Goal: Communication & Community: Answer question/provide support

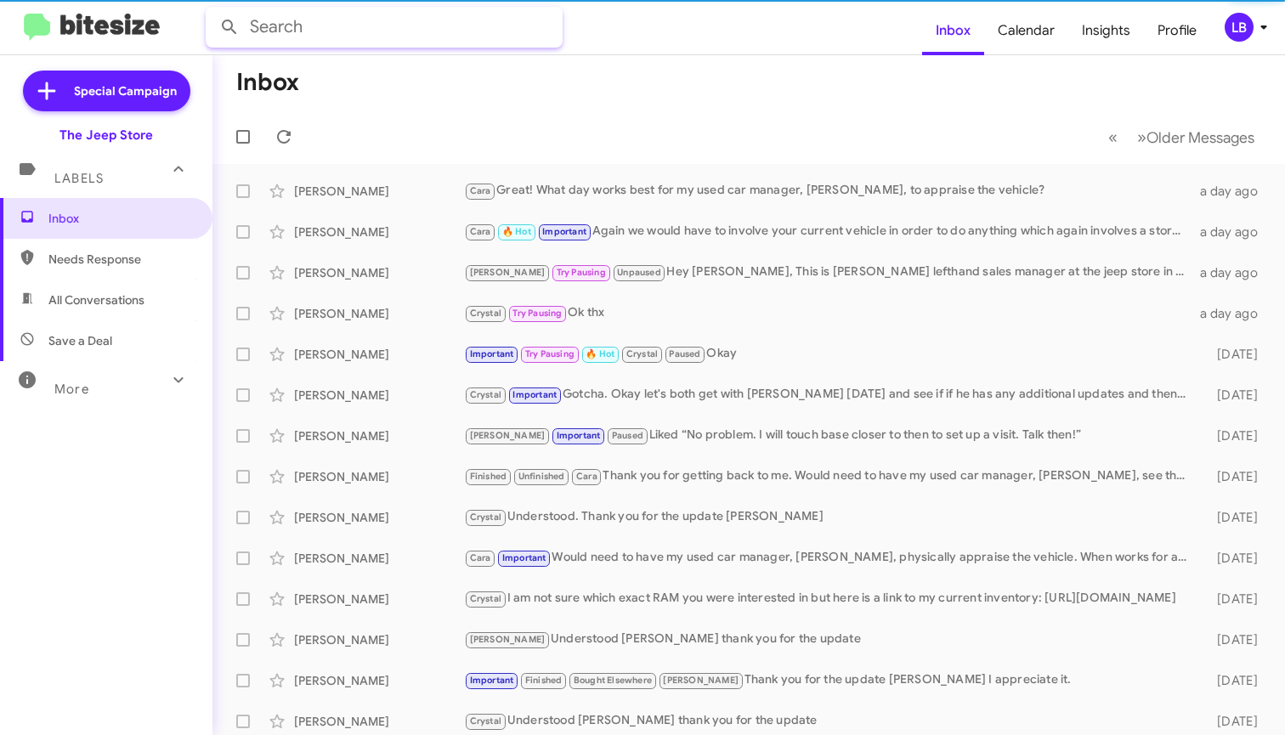
click at [415, 28] on input "text" at bounding box center [384, 27] width 357 height 41
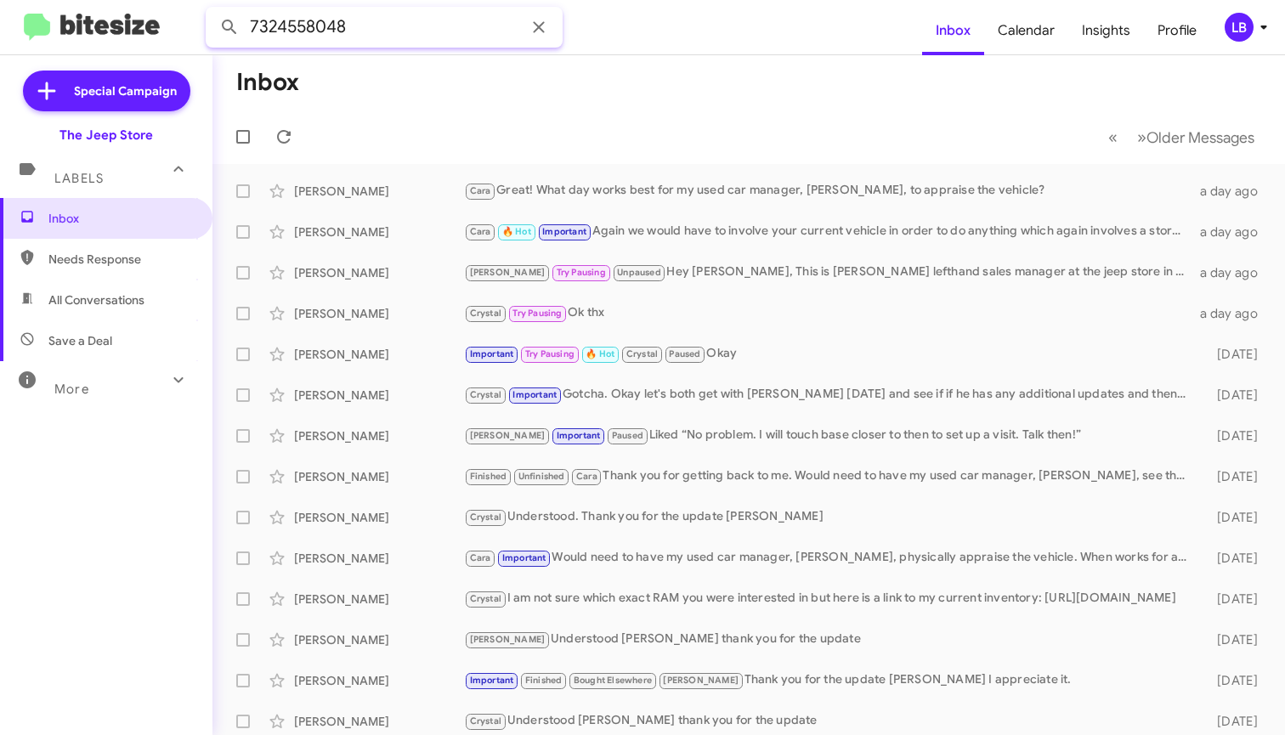
type input "7324558048"
click at [229, 27] on button at bounding box center [229, 27] width 34 height 34
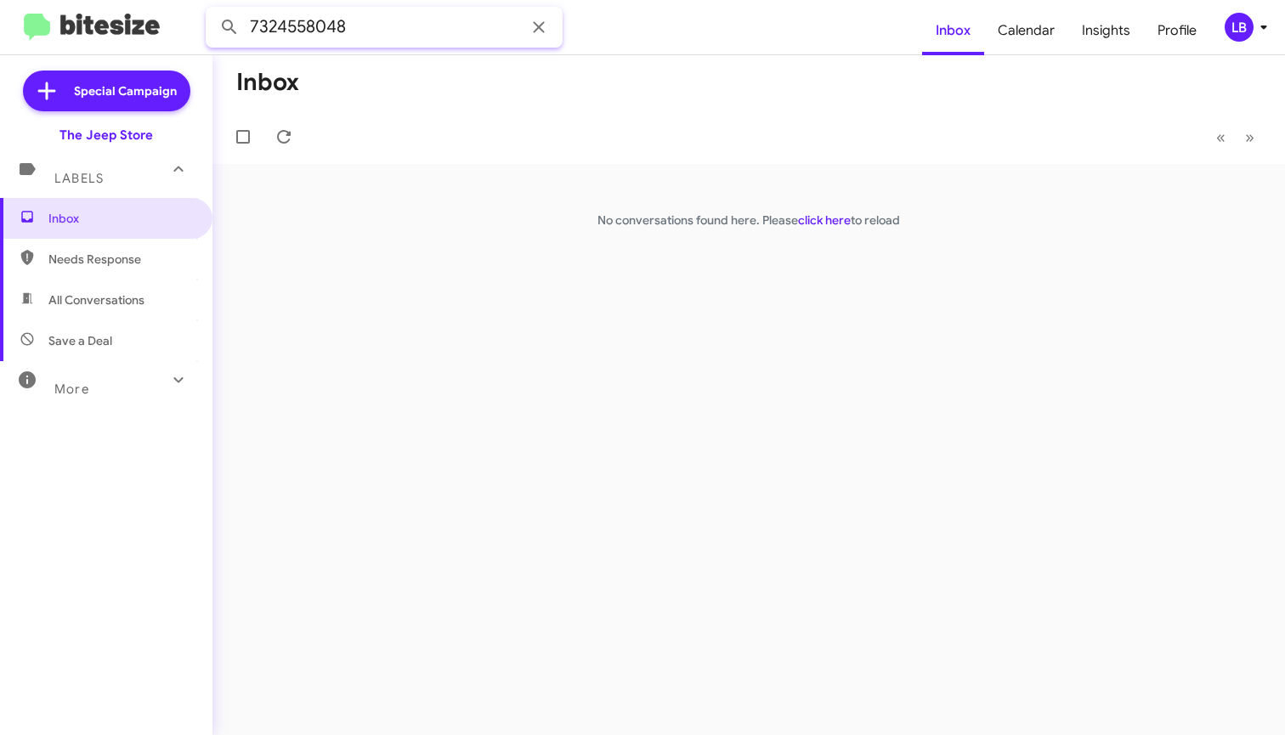
click at [325, 28] on input "7324558048" at bounding box center [384, 27] width 357 height 41
drag, startPoint x: 353, startPoint y: 16, endPoint x: 149, endPoint y: -13, distance: 206.8
click at [149, 0] on html "7324558048 Inbox Calendar Insights Profile LB Special Campaign The Jeep Store L…" at bounding box center [642, 367] width 1285 height 735
click at [229, 27] on button at bounding box center [229, 27] width 34 height 34
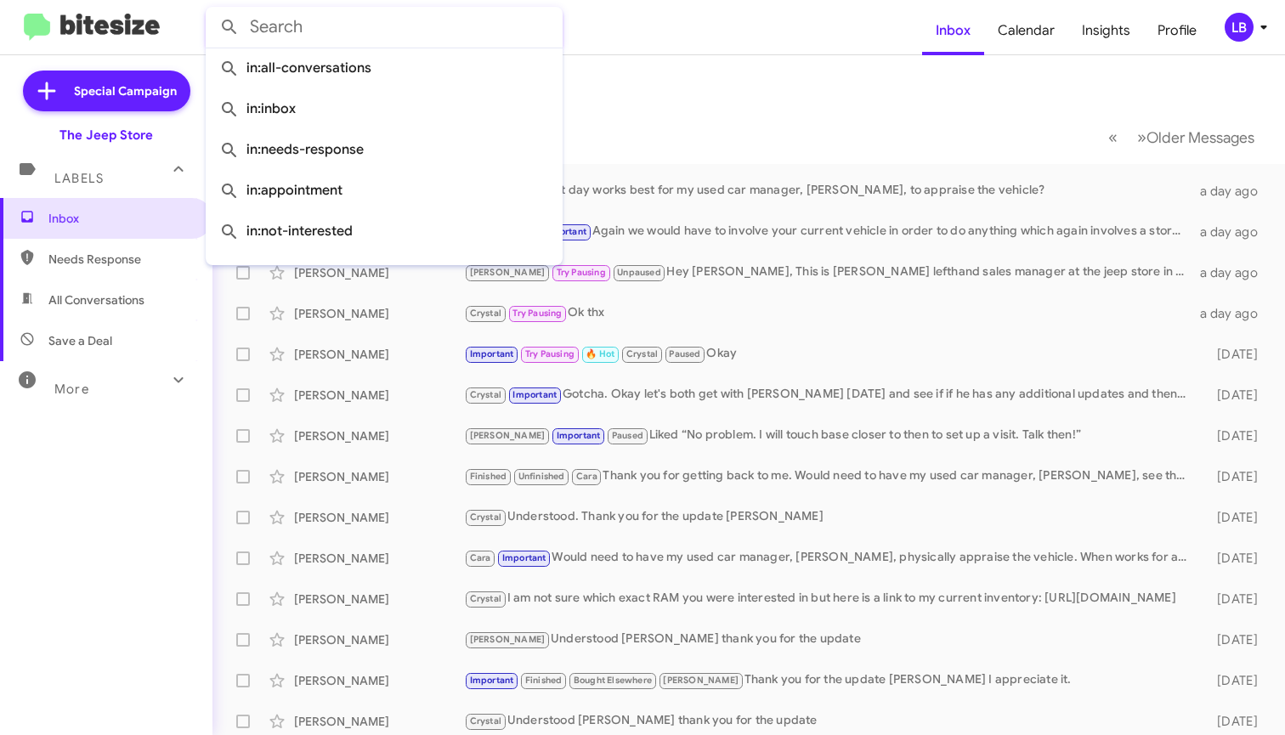
click at [754, 96] on mat-toolbar-row "Inbox" at bounding box center [748, 82] width 1072 height 54
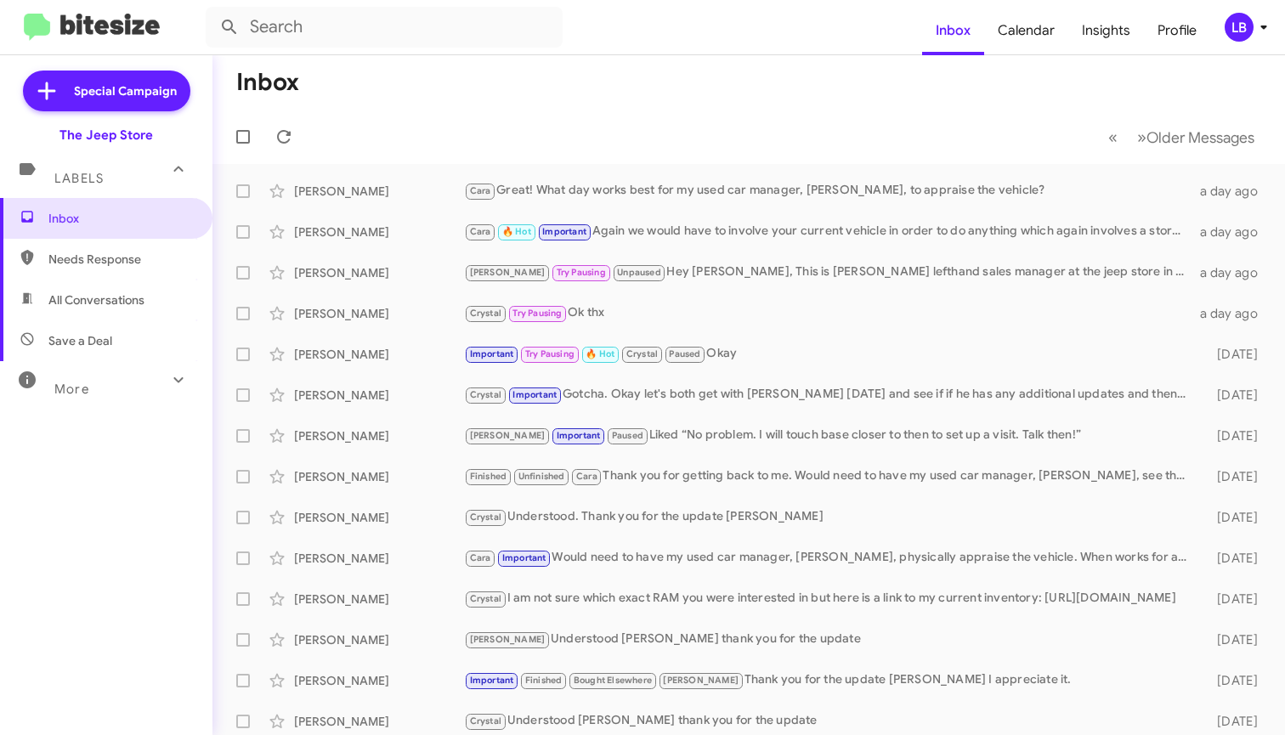
click at [602, 118] on mat-toolbar-row "« Previous » Next Older Messages" at bounding box center [748, 137] width 1072 height 54
click at [593, 114] on mat-toolbar-row "« Previous » Next Older Messages" at bounding box center [748, 137] width 1072 height 54
click at [715, 165] on mat-action-list "Bruce Michalowski Cara Great! What day works best for my used car manager, Mike…" at bounding box center [748, 575] width 1072 height 822
click at [791, 54] on div "Inbox Calendar Insights Profile LB Special Campaign The Jeep Store Labels Inbox…" at bounding box center [642, 367] width 1285 height 735
click at [640, 42] on form at bounding box center [564, 27] width 716 height 41
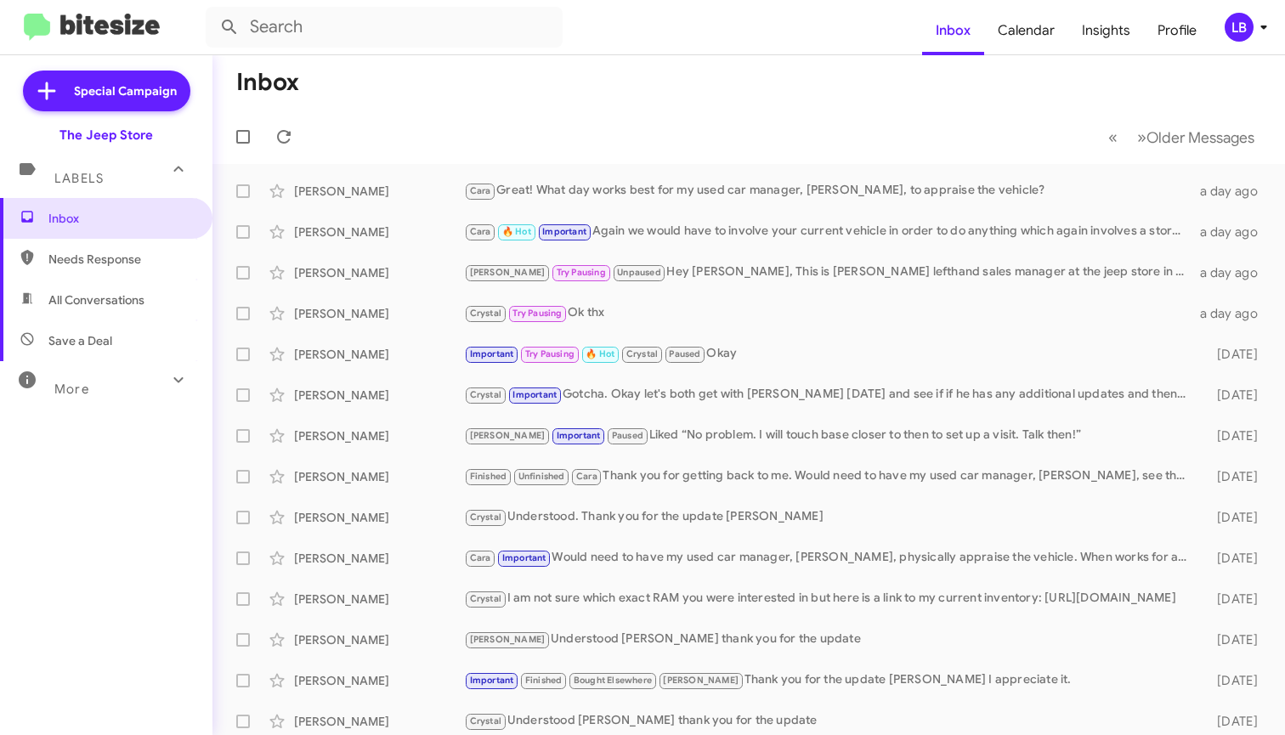
click at [763, 37] on form at bounding box center [564, 27] width 716 height 41
click at [556, 134] on mat-toolbar-row "« Previous » Next Older Messages" at bounding box center [748, 137] width 1072 height 54
click at [640, 76] on mat-toolbar-row "Inbox" at bounding box center [748, 82] width 1072 height 54
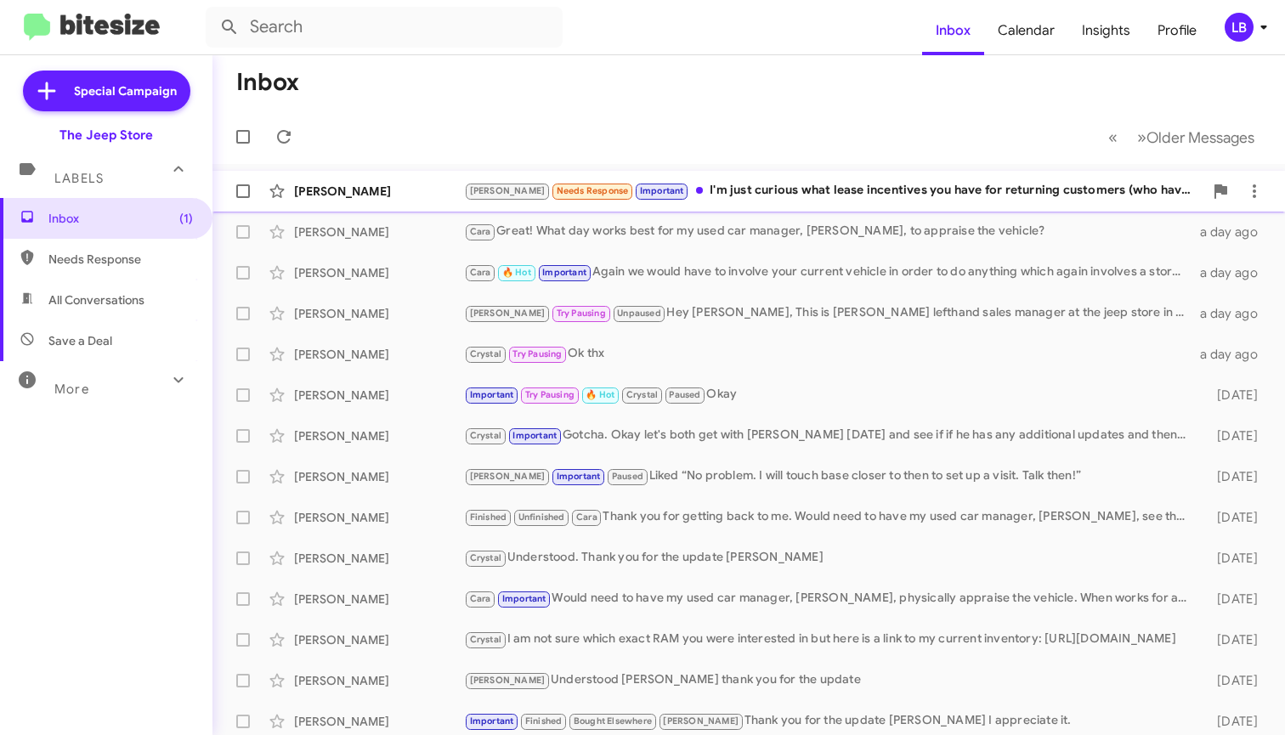
click at [748, 193] on div "Andrew Needs Response Important I'm just curious what lease incentives you have…" at bounding box center [833, 191] width 739 height 20
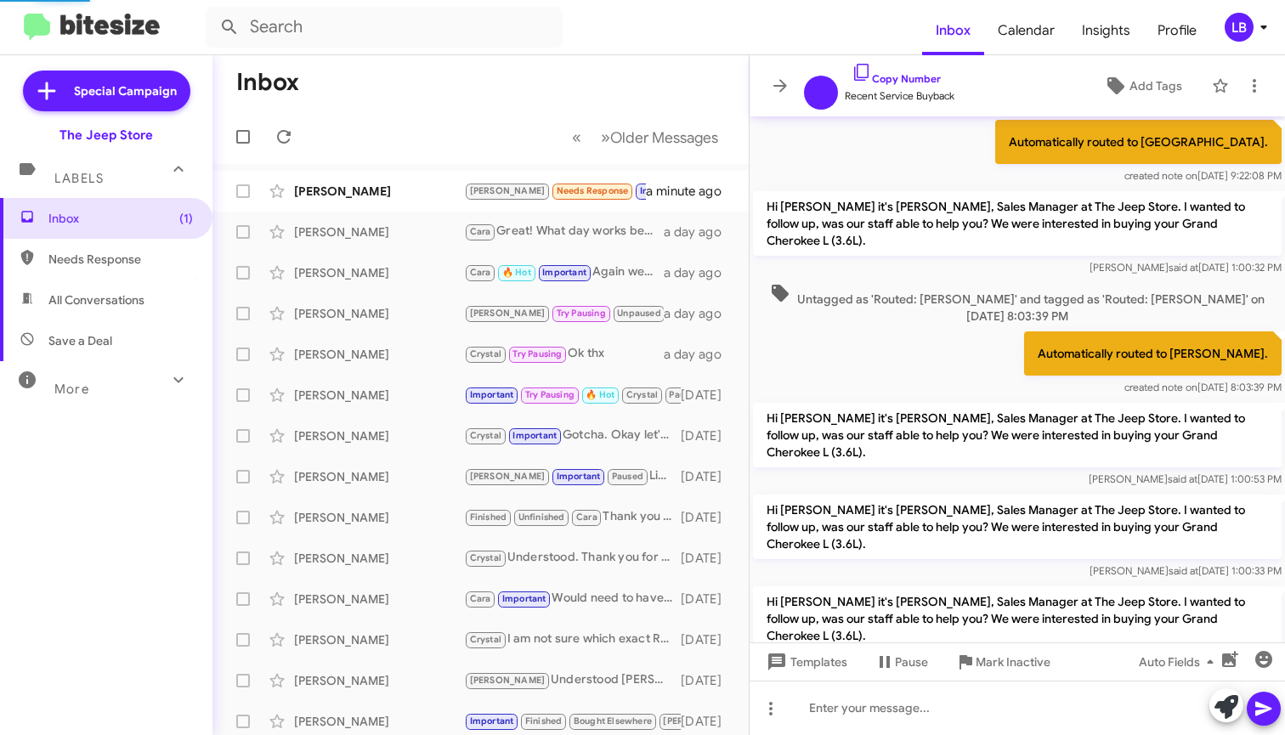
scroll to position [1008, 0]
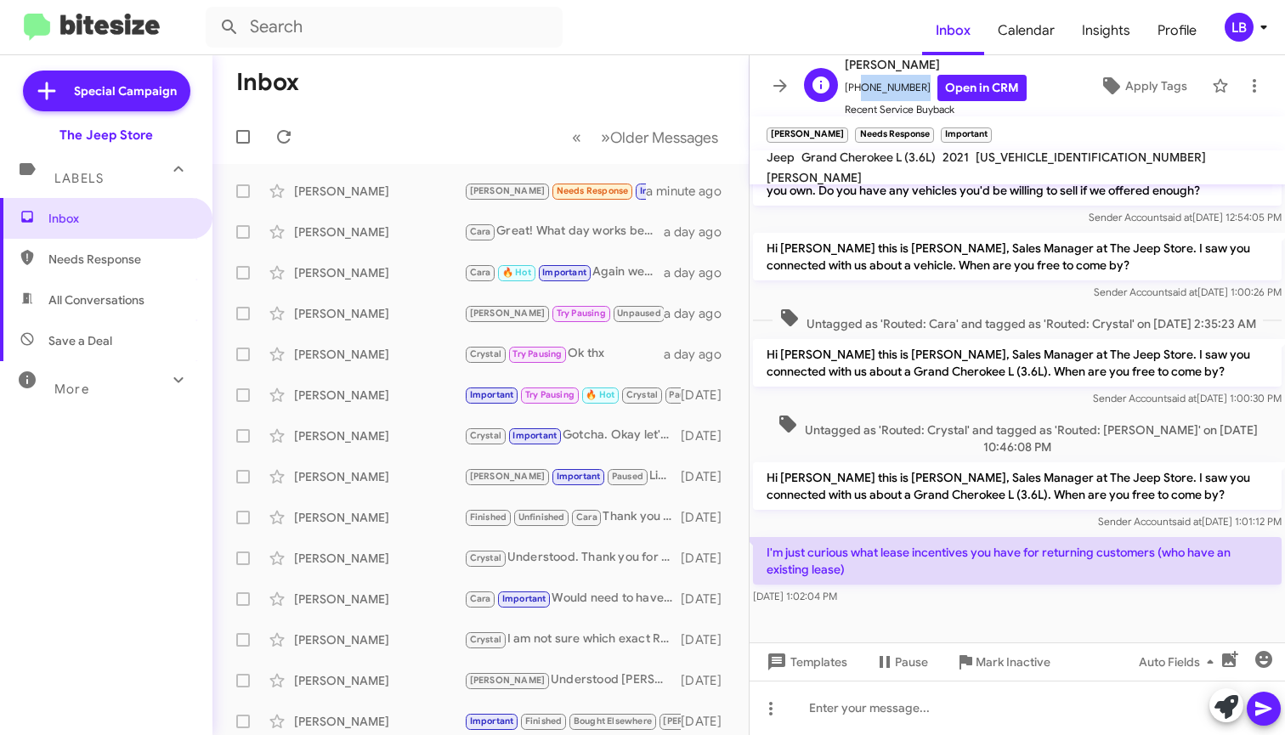
drag, startPoint x: 909, startPoint y: 84, endPoint x: 856, endPoint y: 99, distance: 54.9
click at [856, 99] on span "+17325971112 Open in CRM" at bounding box center [936, 88] width 182 height 26
copy span "7325971112"
click at [905, 387] on p "Hi [PERSON_NAME] this is [PERSON_NAME], Sales Manager at The Jeep Store. I saw …" at bounding box center [1017, 363] width 528 height 48
click at [1118, 296] on span "Sender Account said at Aug 14, 2025, 1:00:26 PM" at bounding box center [1187, 291] width 188 height 13
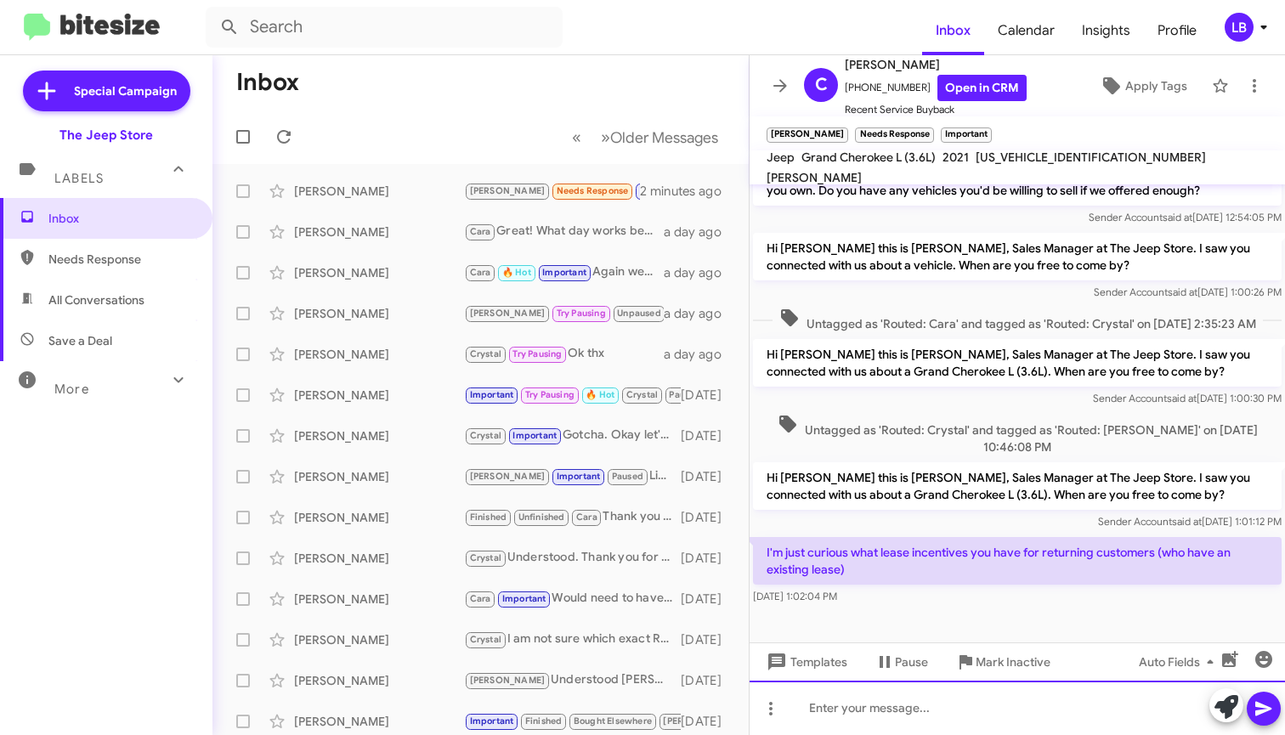
click at [969, 698] on div at bounding box center [1016, 708] width 535 height 54
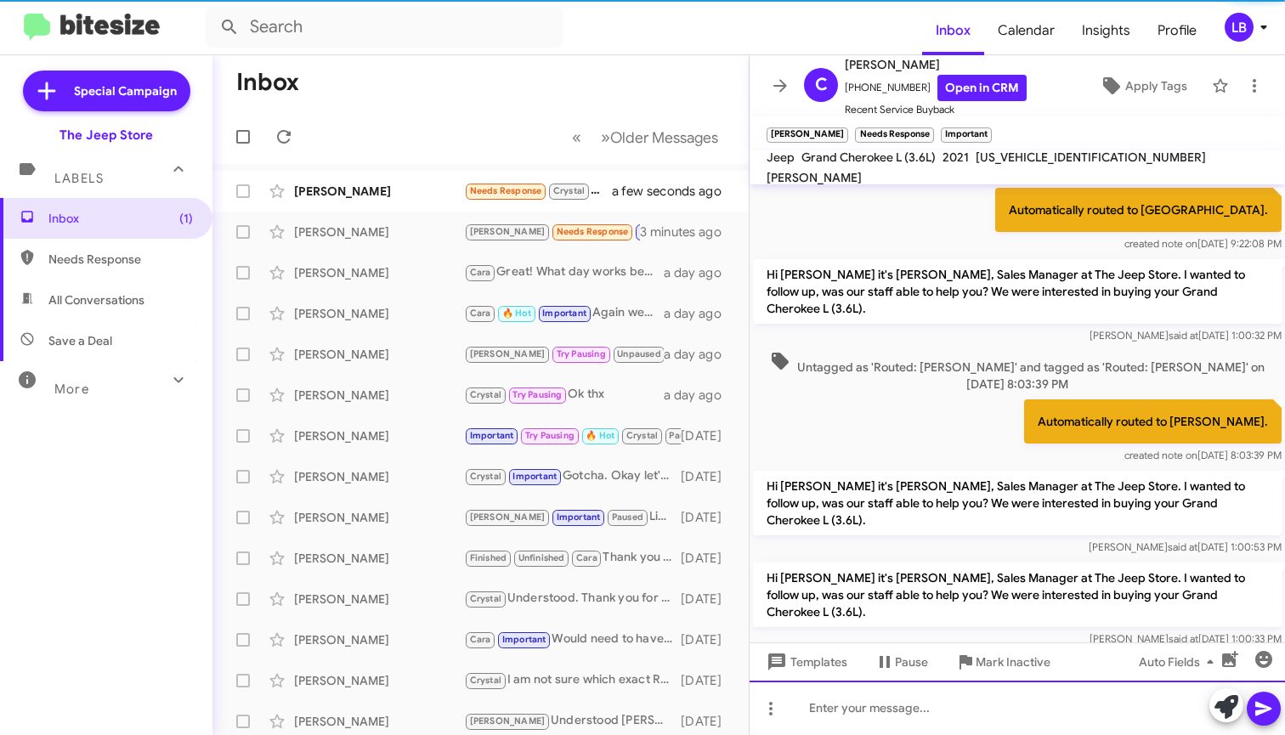
scroll to position [85, 0]
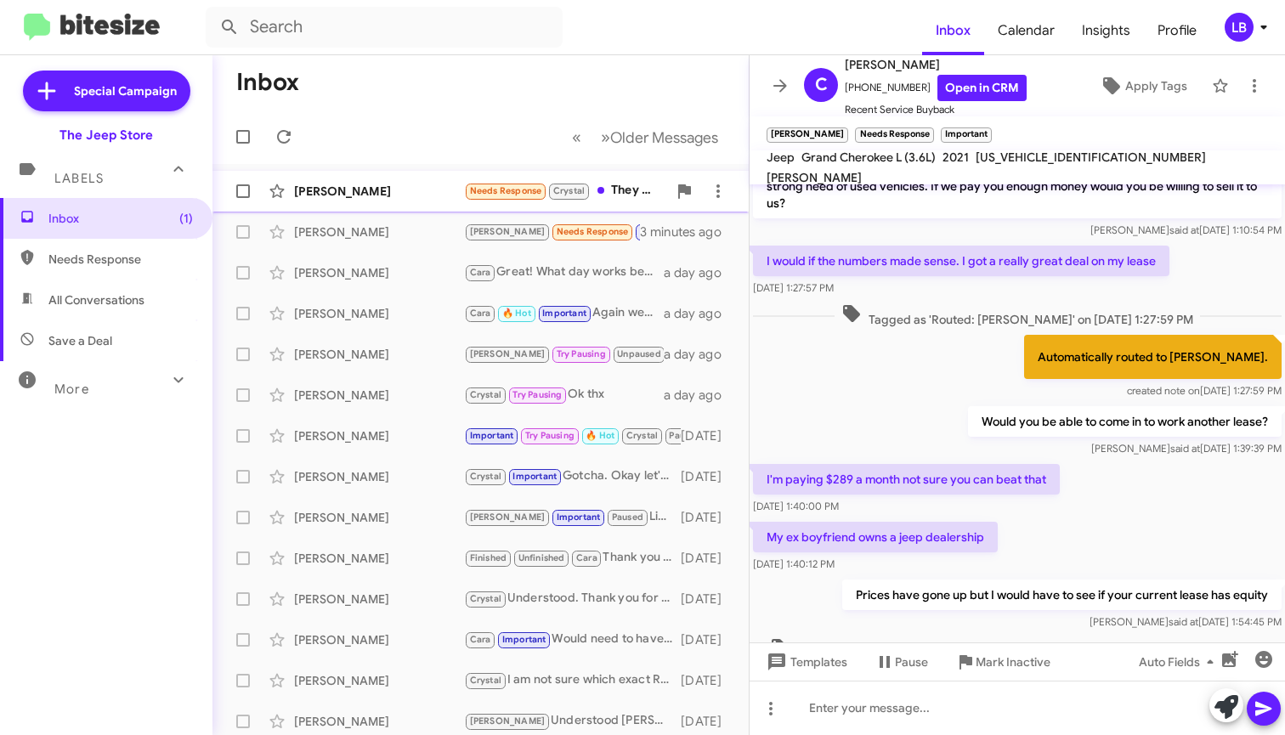
click at [413, 182] on div "Avry Griffin Needs Response Crystal They did not a few seconds ago" at bounding box center [480, 191] width 509 height 34
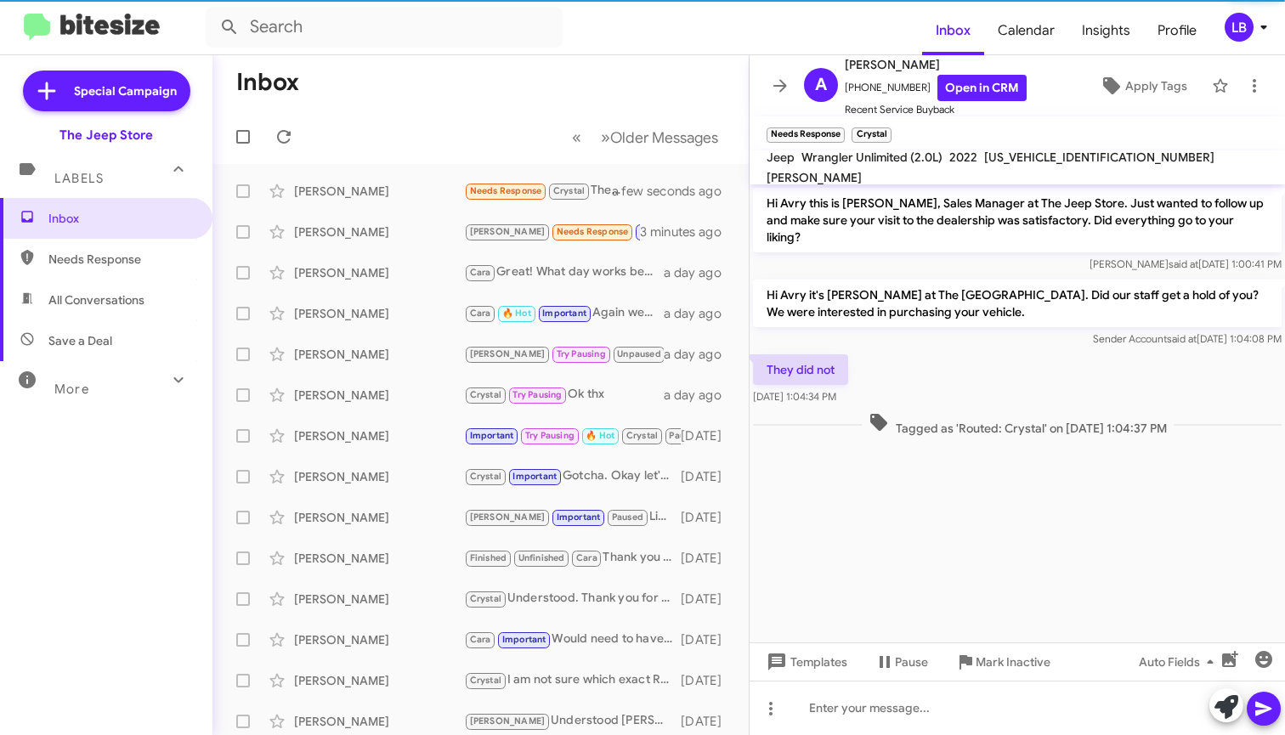
drag, startPoint x: 1091, startPoint y: 391, endPoint x: 960, endPoint y: 257, distance: 187.5
click at [1090, 390] on div "They did not Aug 28, 2025, 1:04:34 PM" at bounding box center [1016, 380] width 535 height 58
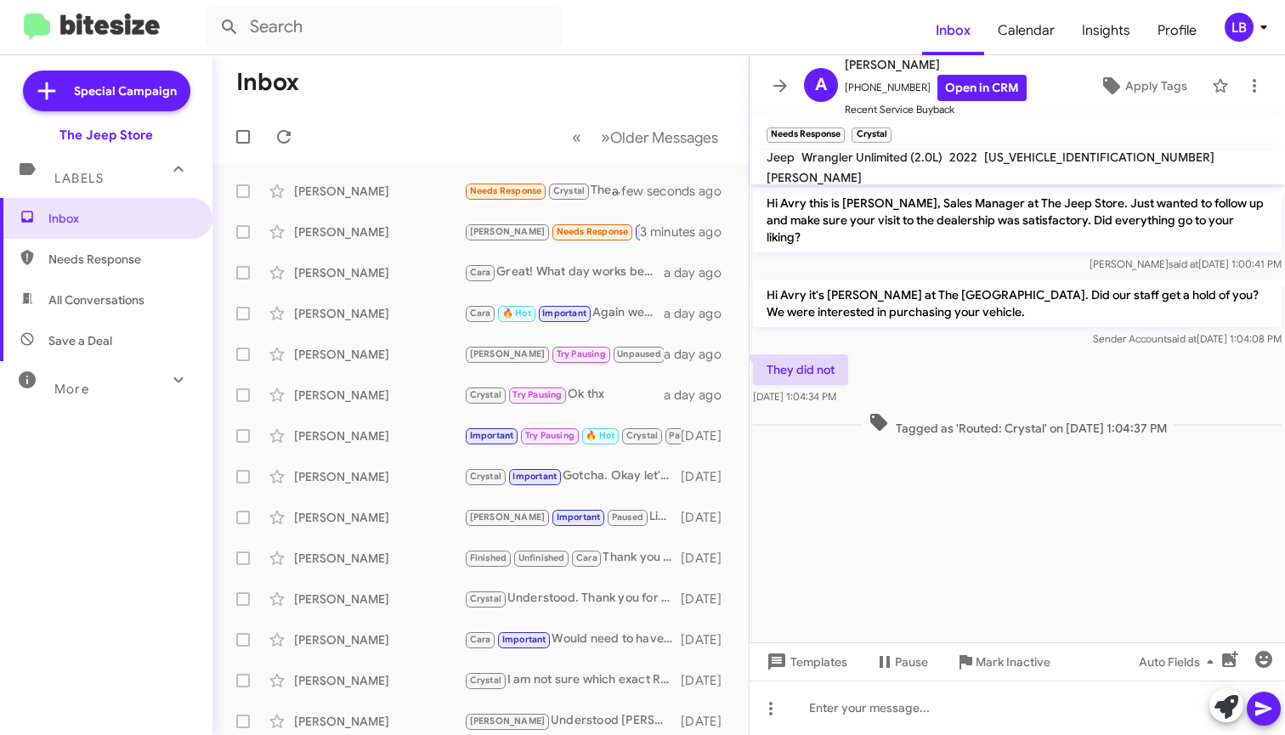
click at [961, 254] on div "Hi Avry this is Michael Lefthand, Sales Manager at The Jeep Store. Just wanted …" at bounding box center [1017, 230] width 528 height 85
drag, startPoint x: 911, startPoint y: 86, endPoint x: 856, endPoint y: 98, distance: 56.5
click at [856, 98] on span "+17326145614 Open in CRM" at bounding box center [936, 88] width 182 height 26
copy span "7326145614"
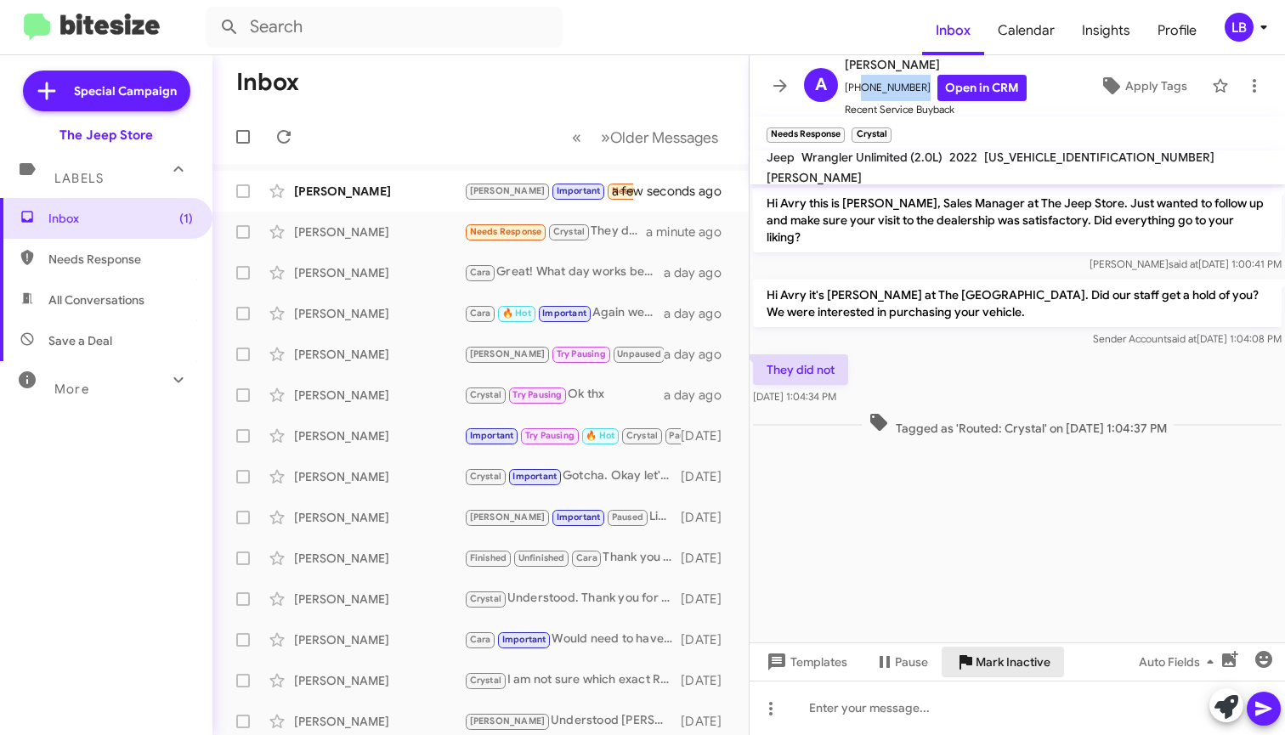
click at [1003, 666] on span "Mark Inactive" at bounding box center [1012, 662] width 75 height 31
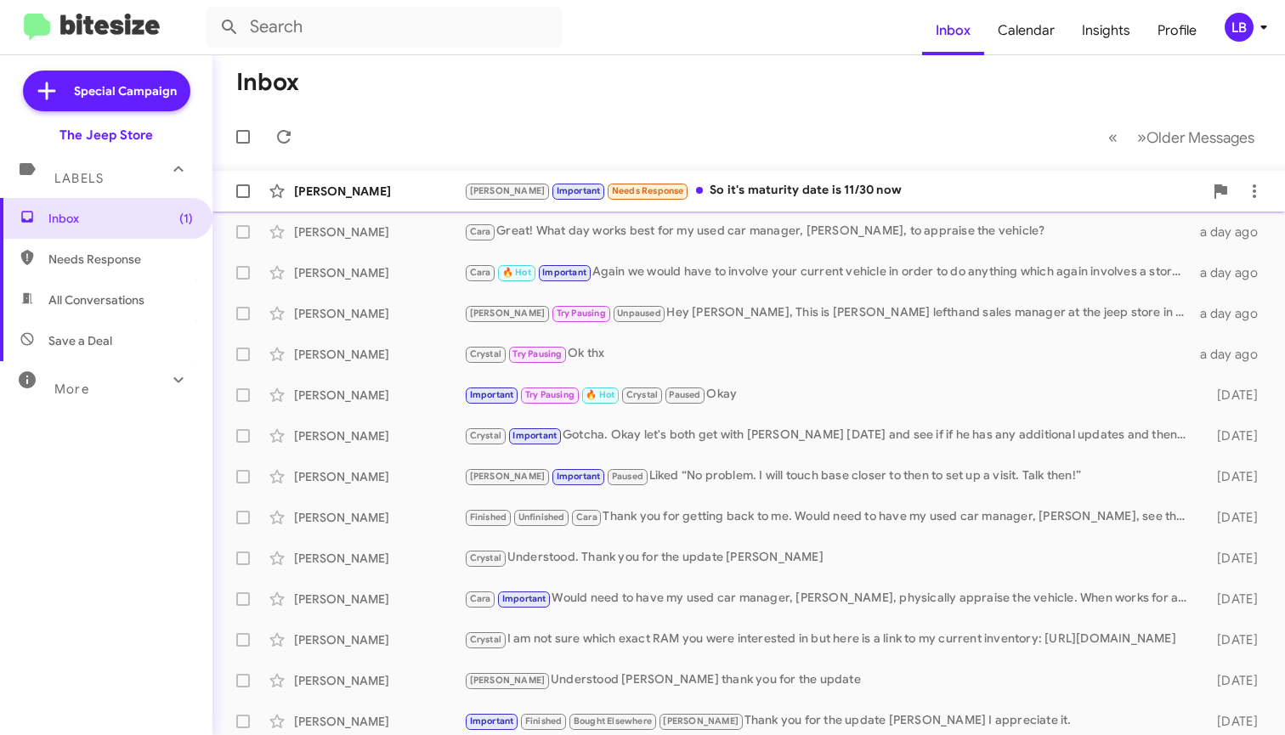
click at [788, 190] on div "Andrew Important Needs Response So it's maturity date is 11/30 now" at bounding box center [833, 191] width 739 height 20
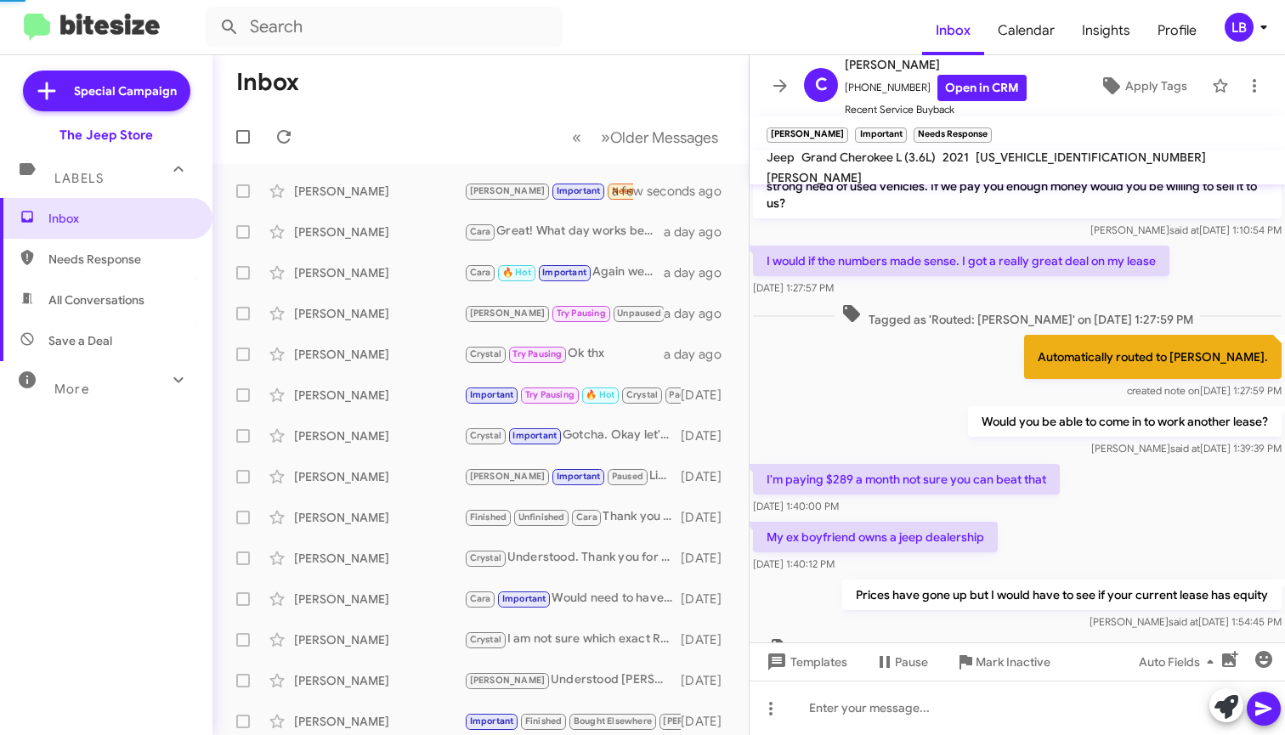
scroll to position [1959, 0]
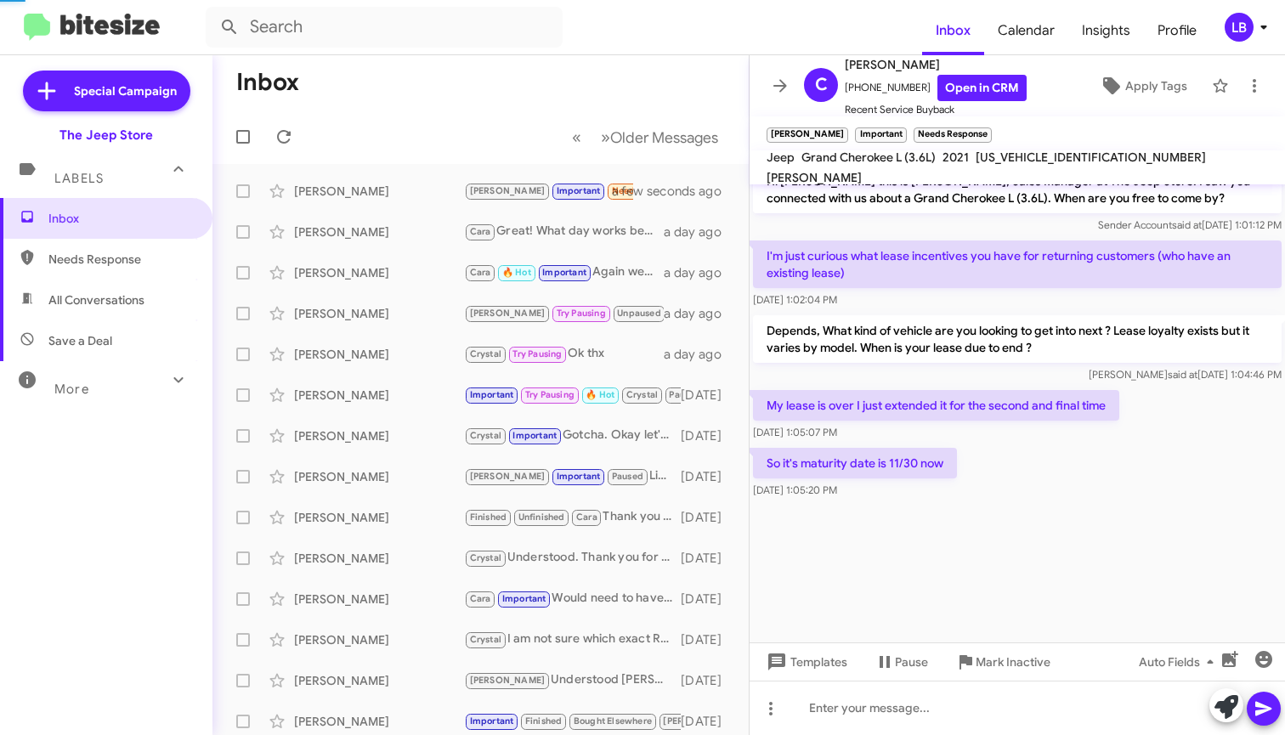
drag, startPoint x: 1012, startPoint y: 506, endPoint x: 988, endPoint y: 471, distance: 42.9
click at [1011, 506] on div at bounding box center [1016, 572] width 535 height 140
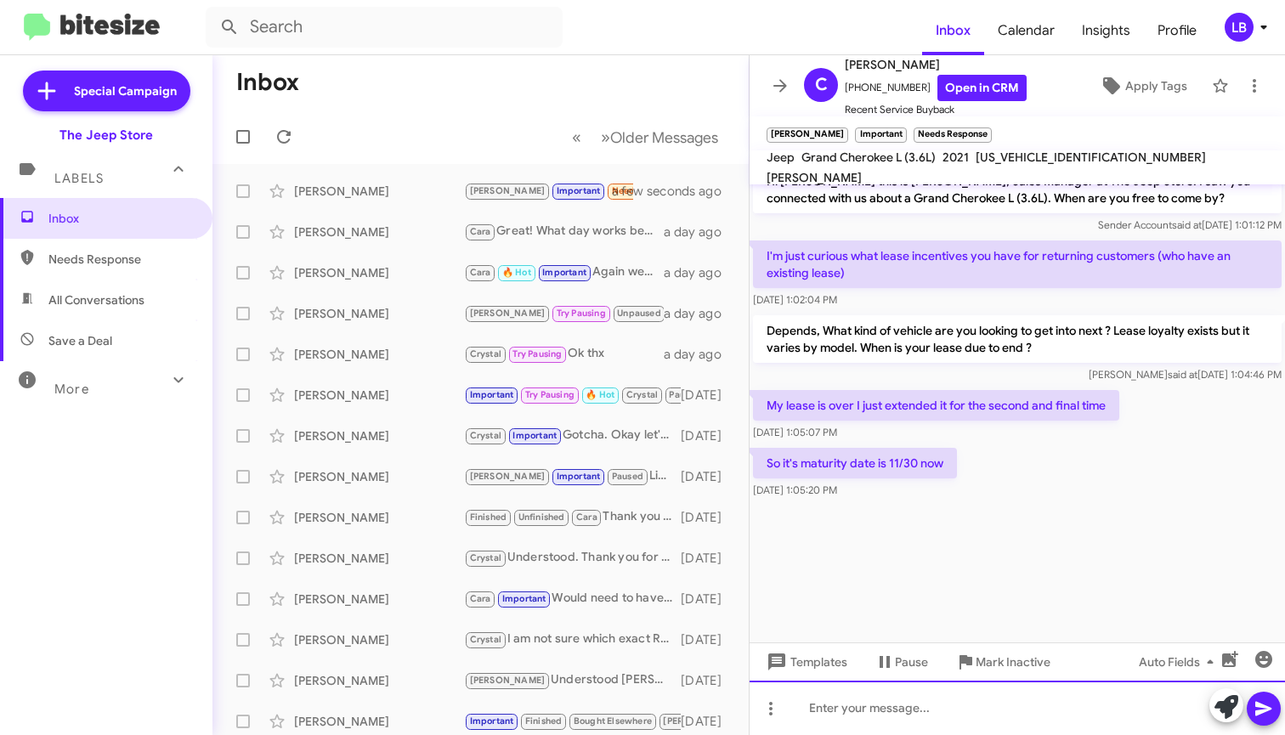
drag, startPoint x: 946, startPoint y: 723, endPoint x: 951, endPoint y: 712, distance: 11.8
click at [946, 722] on div at bounding box center [1016, 708] width 535 height 54
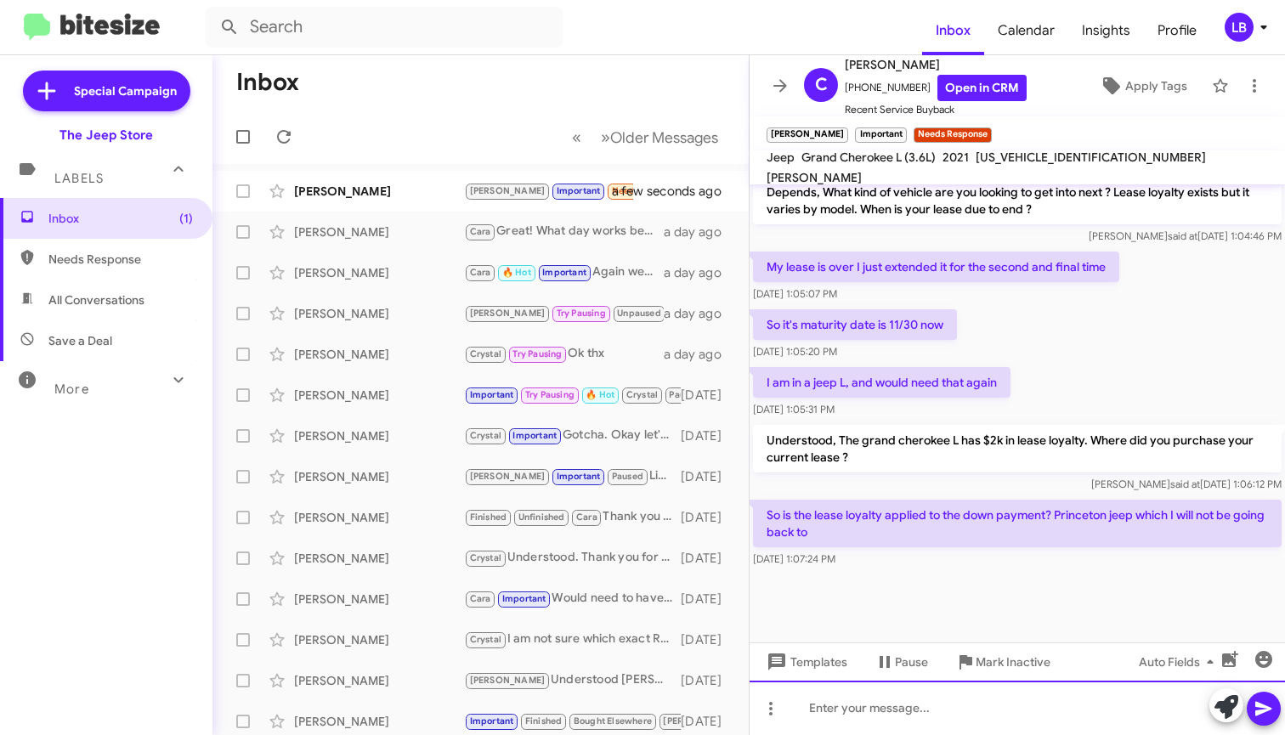
scroll to position [1008, 0]
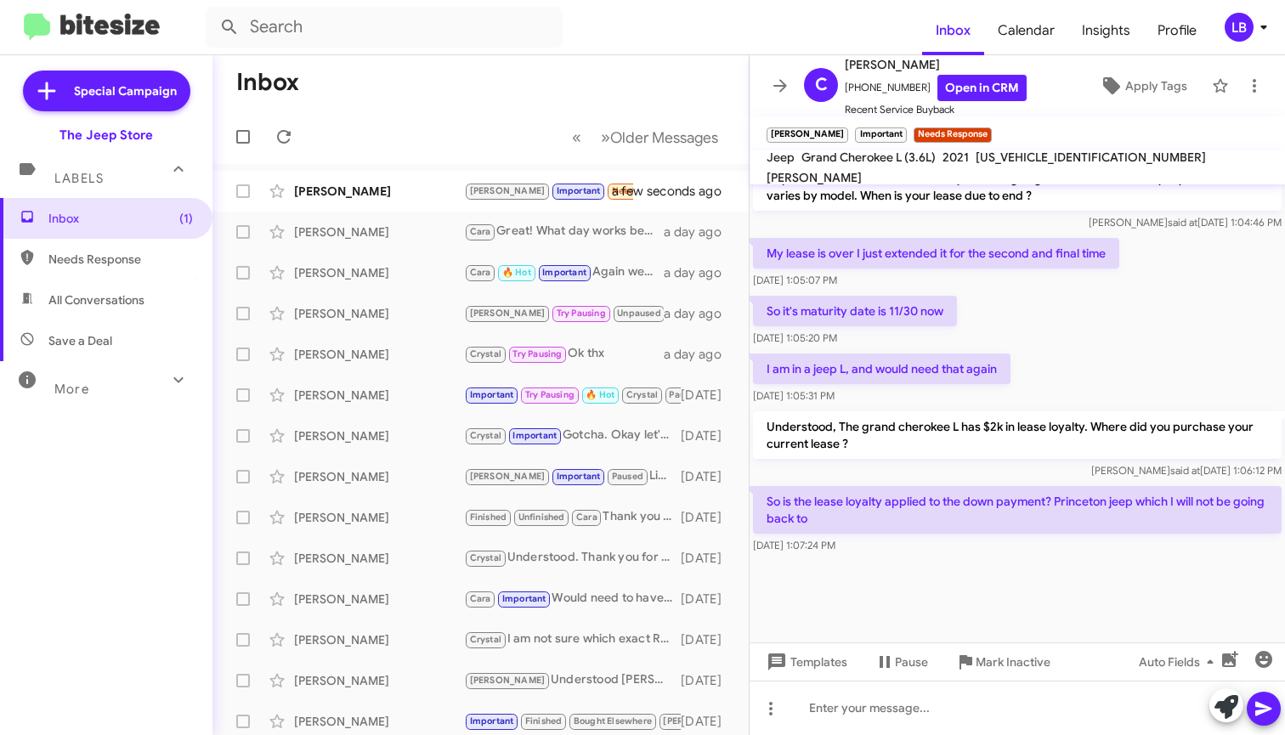
click at [1077, 568] on div at bounding box center [1016, 599] width 535 height 85
click at [972, 587] on div at bounding box center [1016, 599] width 535 height 85
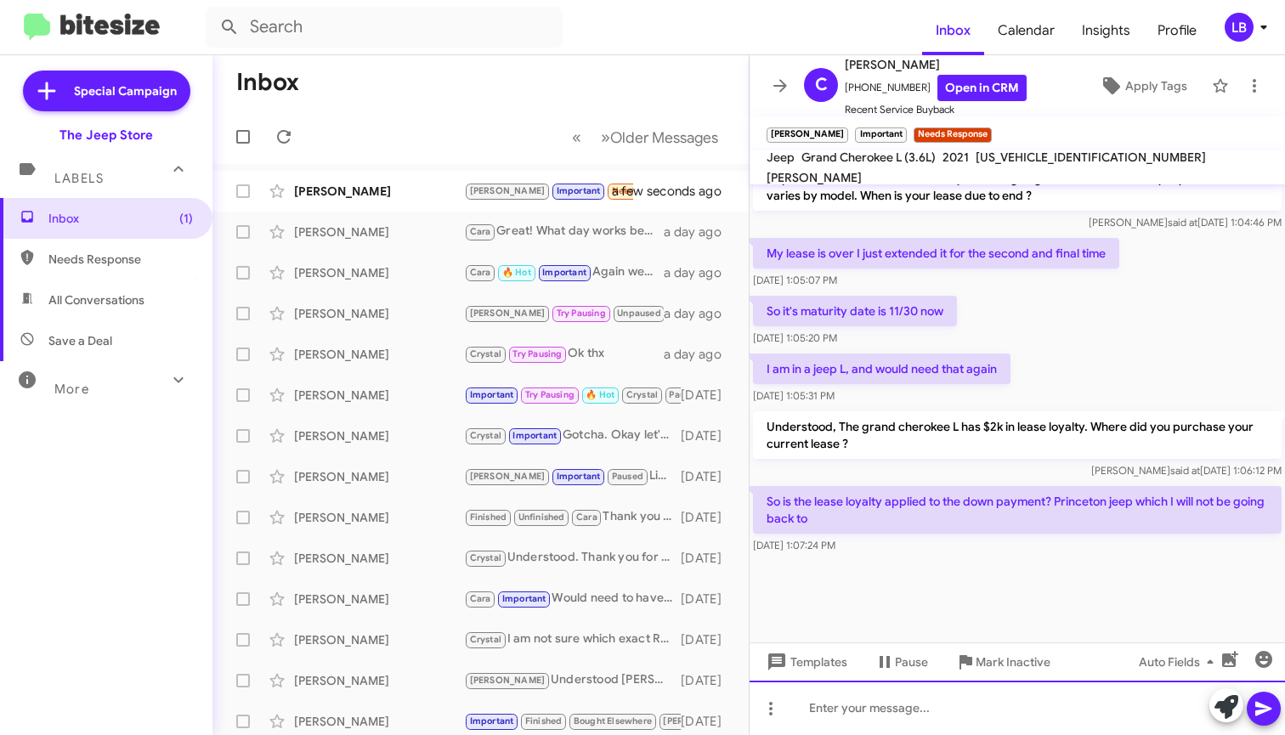
click at [972, 702] on div at bounding box center [1016, 708] width 535 height 54
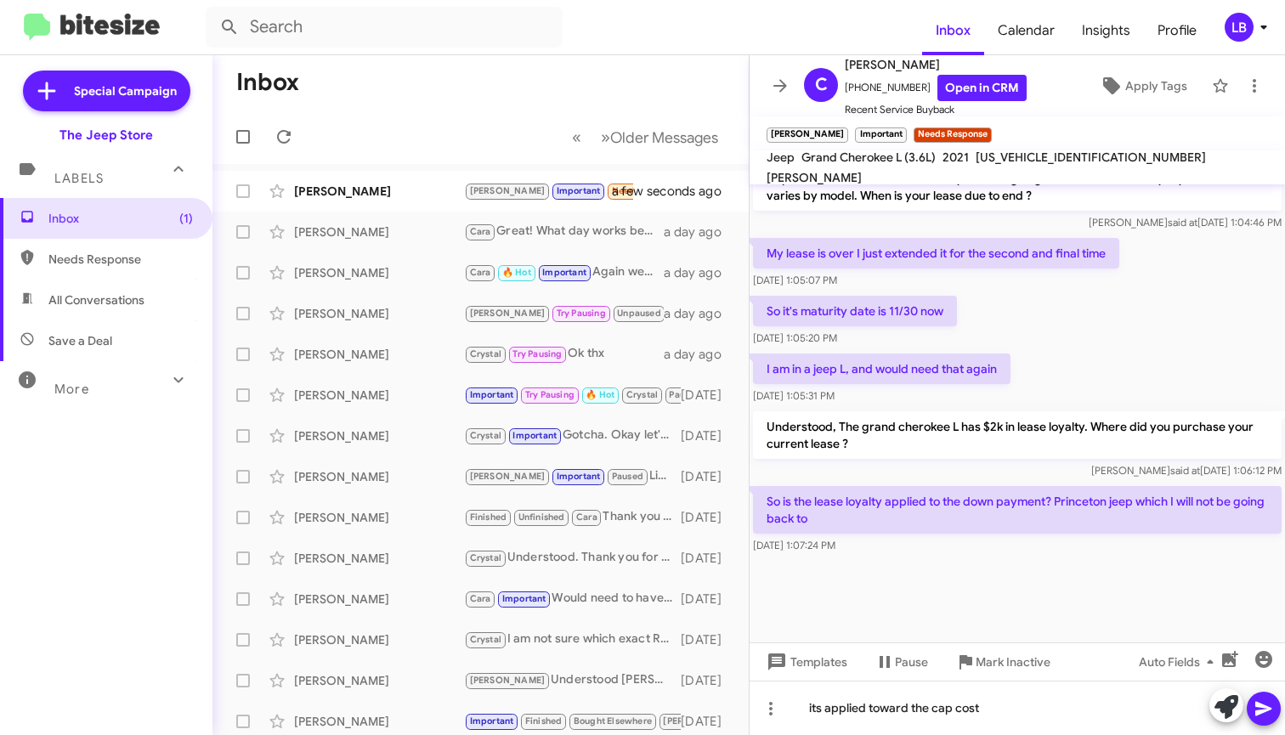
click at [1041, 580] on div at bounding box center [1016, 599] width 535 height 85
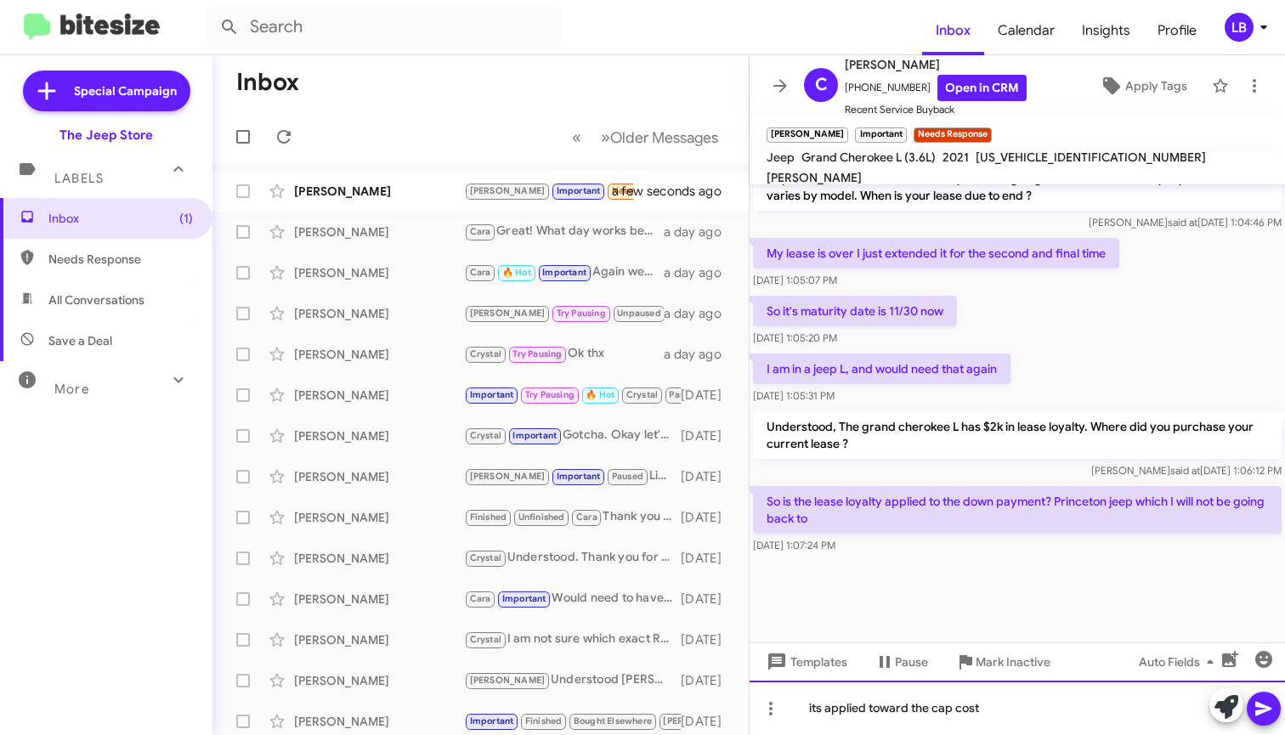
click at [1075, 711] on div "its applied toward the cap cost" at bounding box center [1016, 708] width 535 height 54
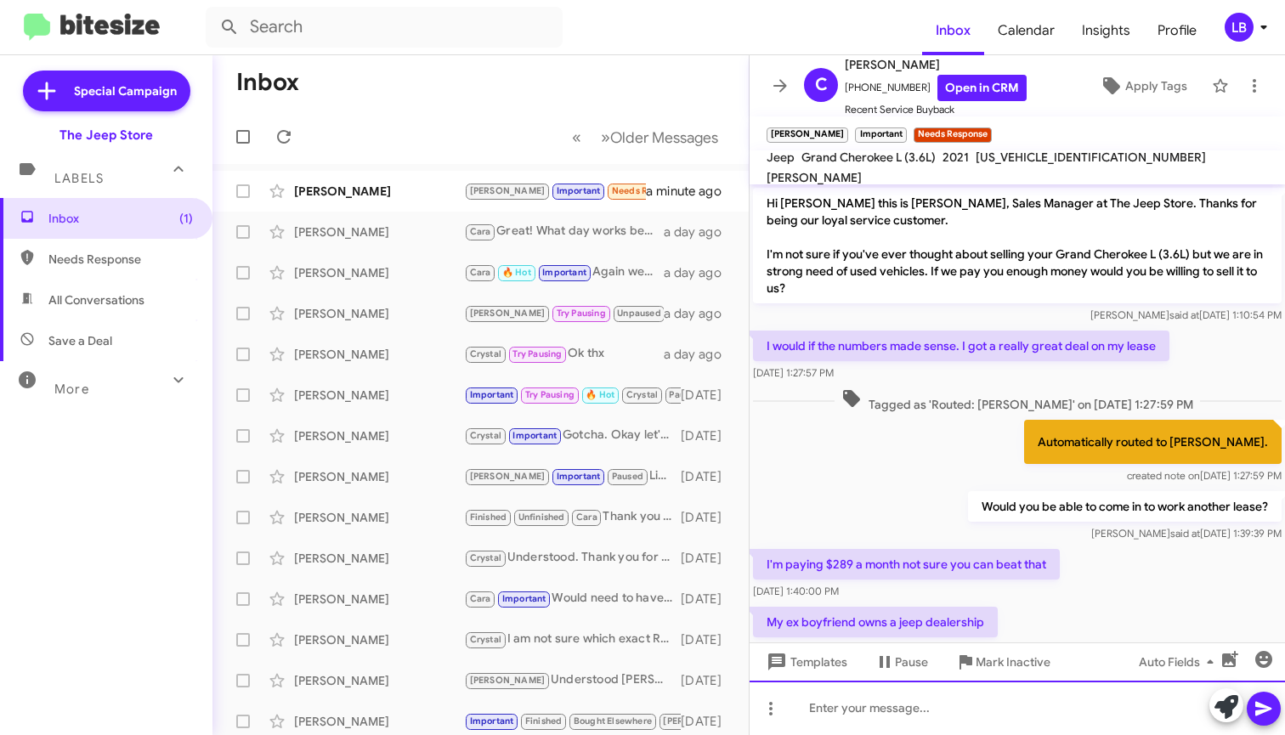
scroll to position [2183, 0]
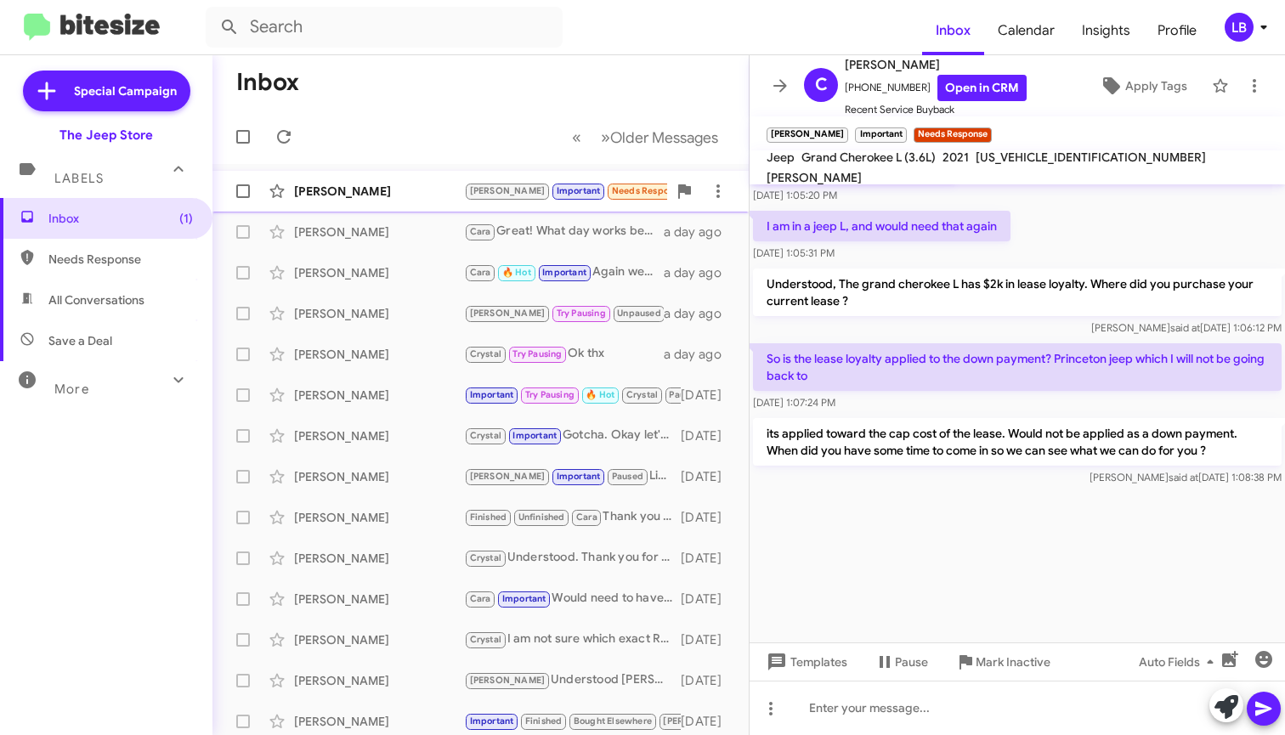
click at [402, 189] on div "[PERSON_NAME]" at bounding box center [379, 191] width 170 height 17
click at [1079, 271] on p "Understood, The grand cherokee L has $2k in lease loyalty. Where did you purcha…" at bounding box center [1017, 292] width 528 height 48
click at [619, 65] on mat-toolbar-row "Inbox" at bounding box center [480, 82] width 536 height 54
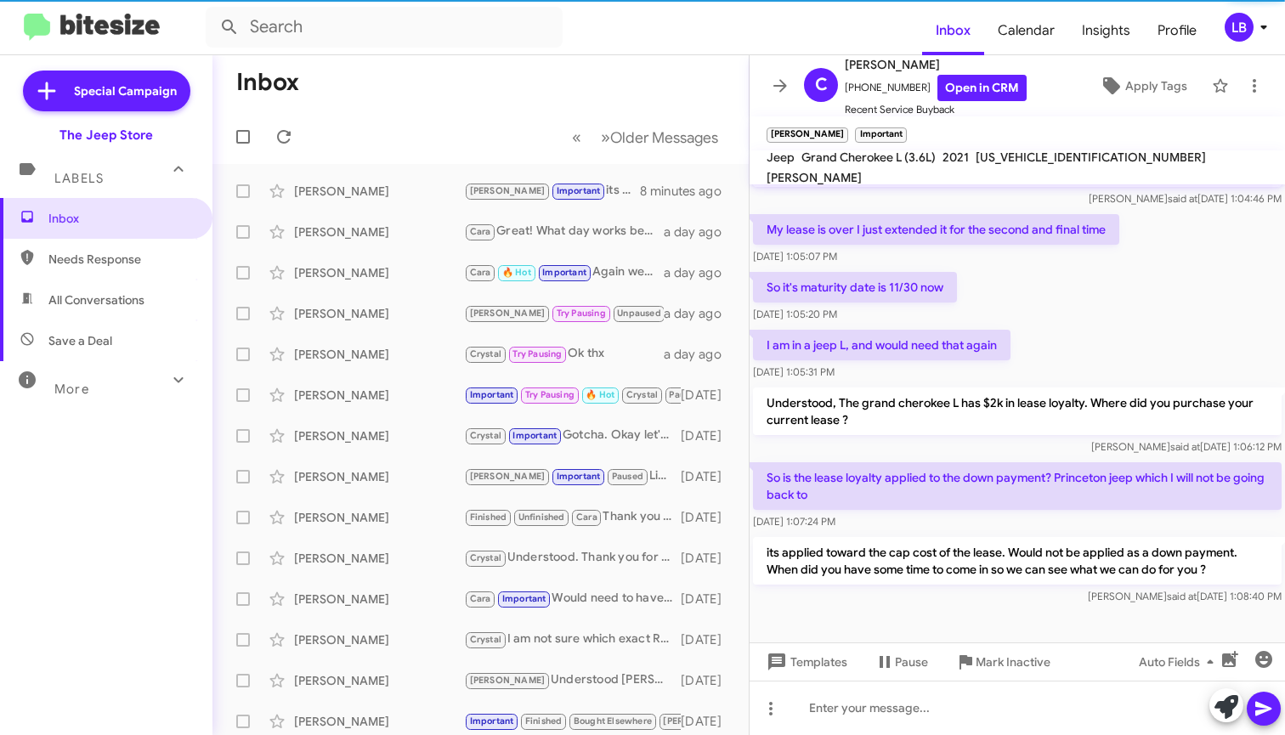
scroll to position [991, 0]
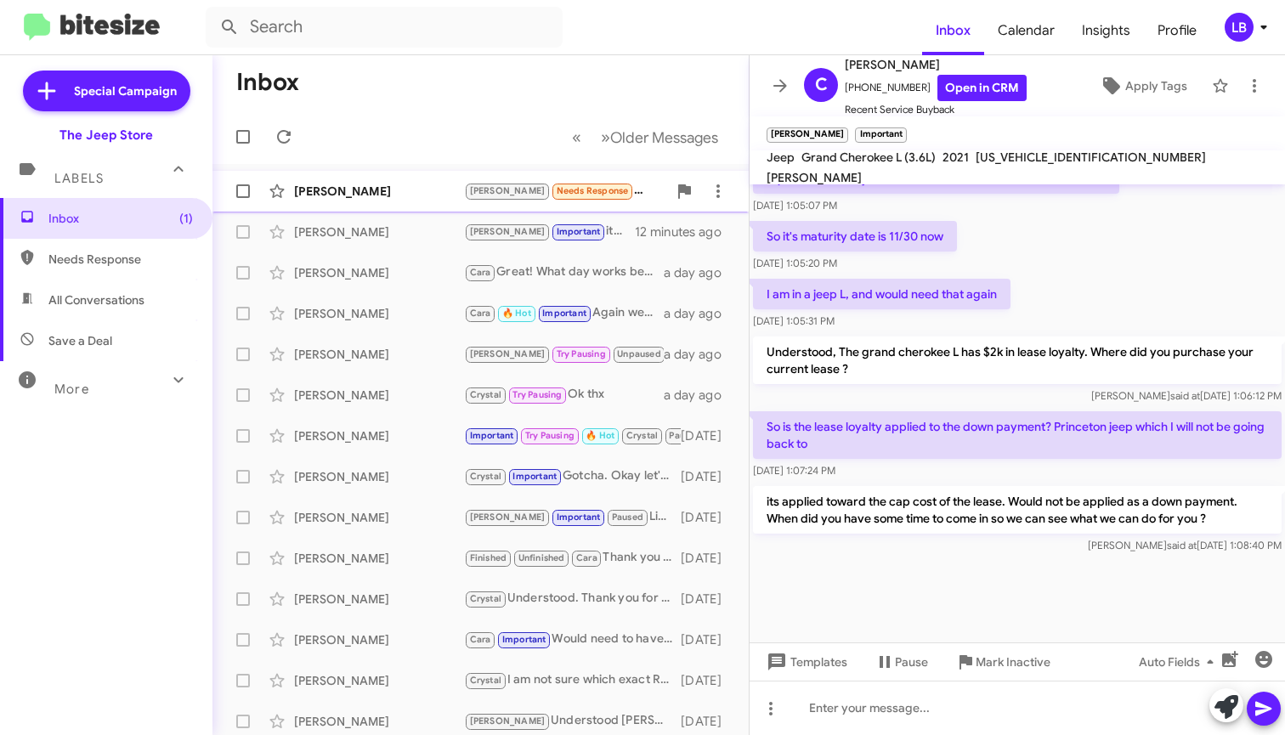
click at [361, 187] on div "[PERSON_NAME]" at bounding box center [379, 191] width 170 height 17
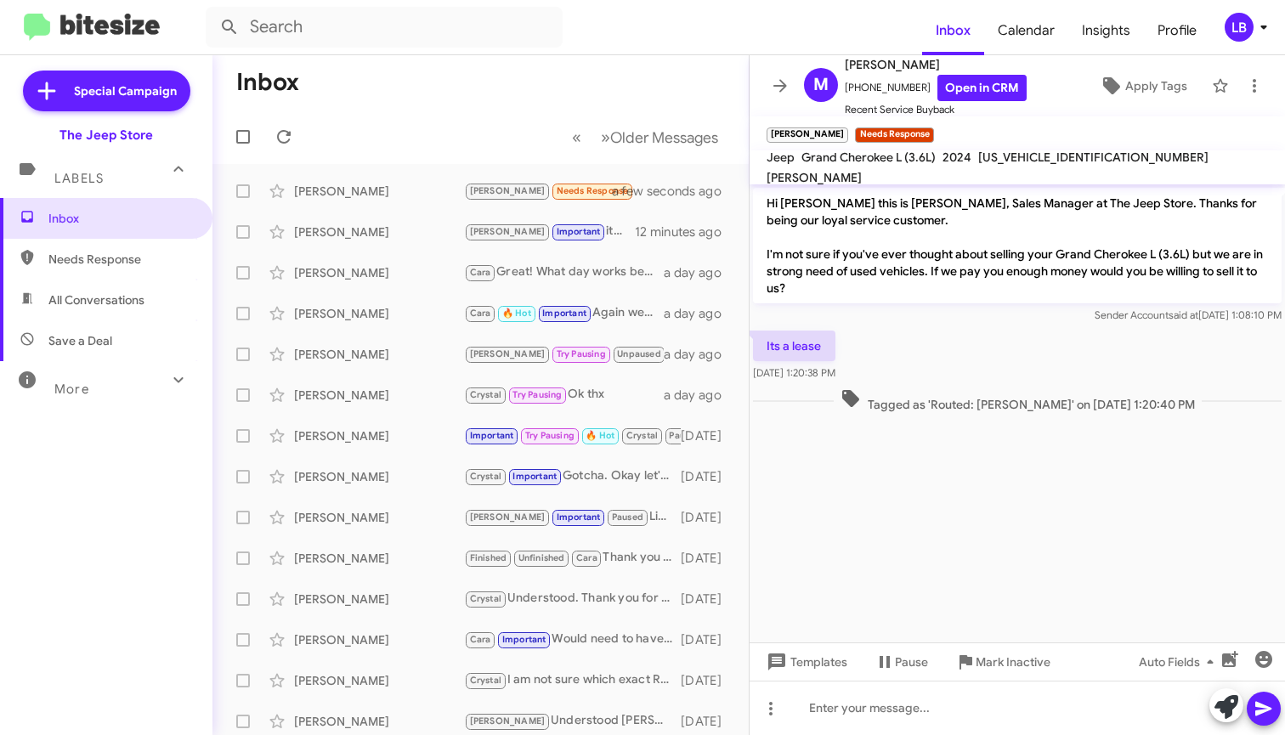
click at [401, 86] on mat-toolbar-row "Inbox" at bounding box center [480, 82] width 536 height 54
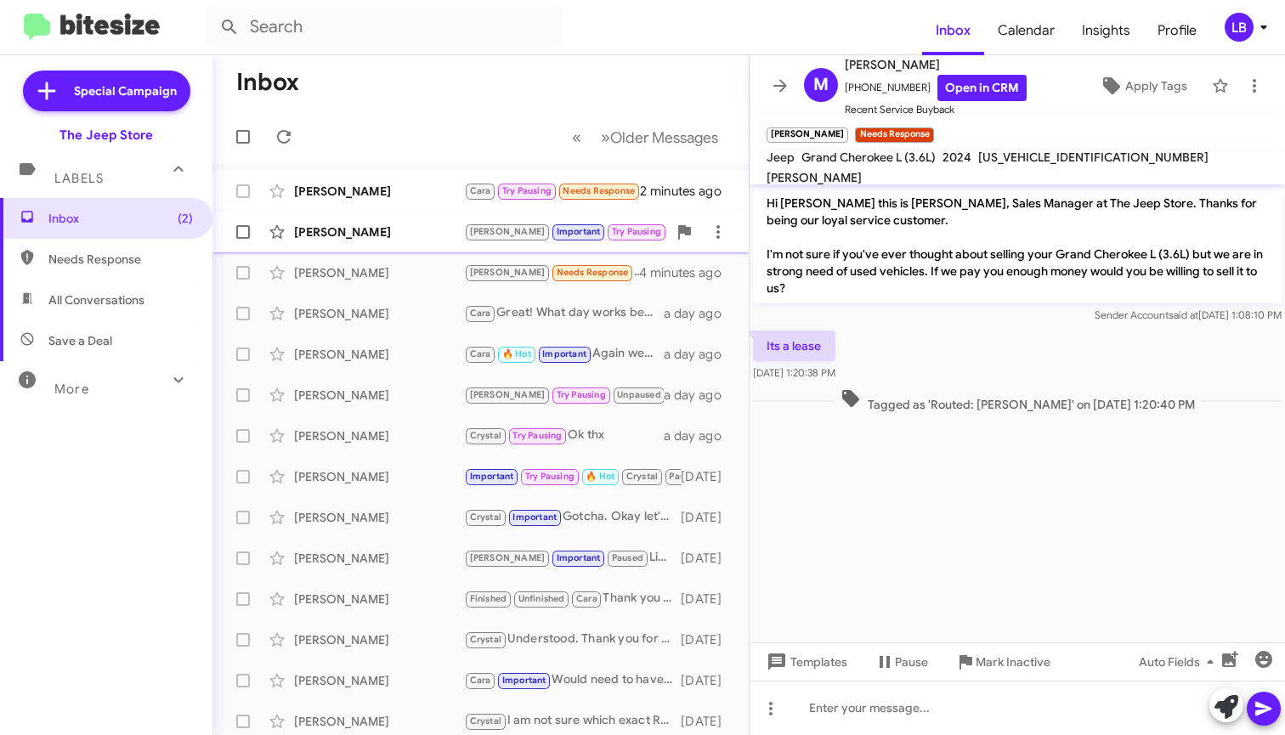
click at [399, 231] on div "[PERSON_NAME]" at bounding box center [379, 231] width 170 height 17
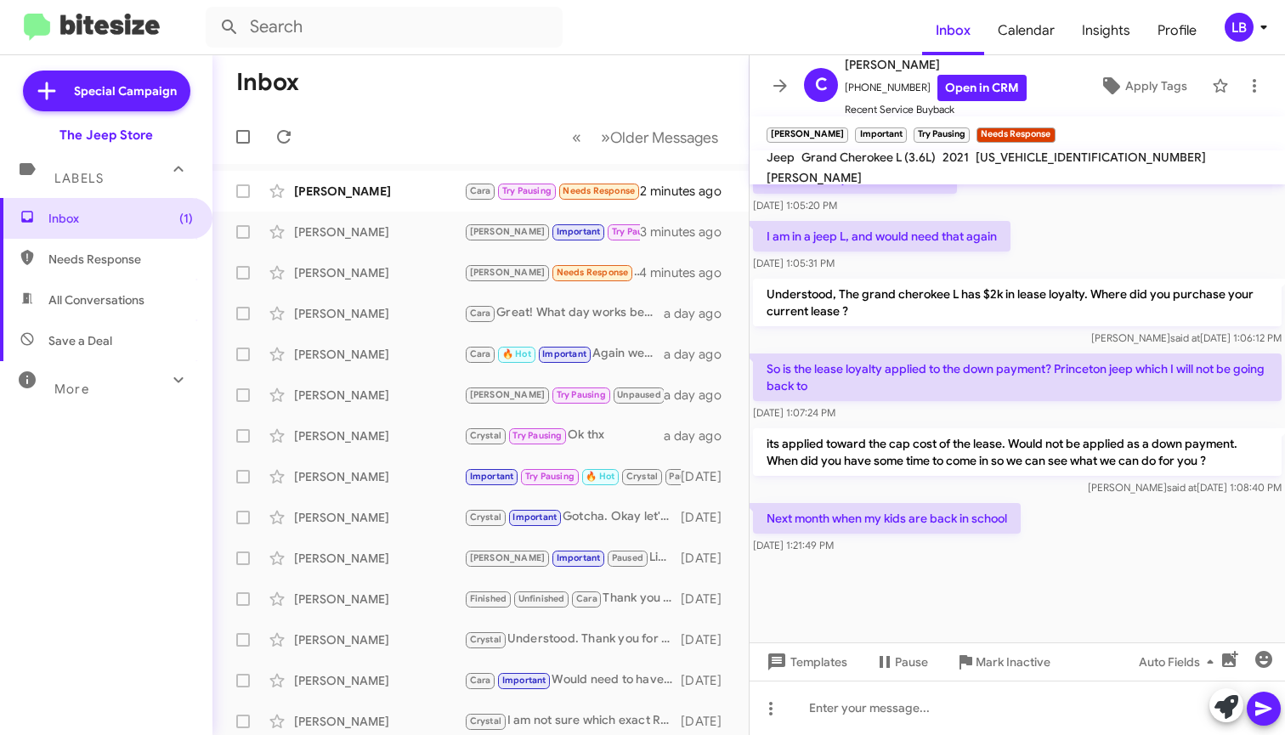
click at [1102, 561] on div at bounding box center [1016, 599] width 535 height 85
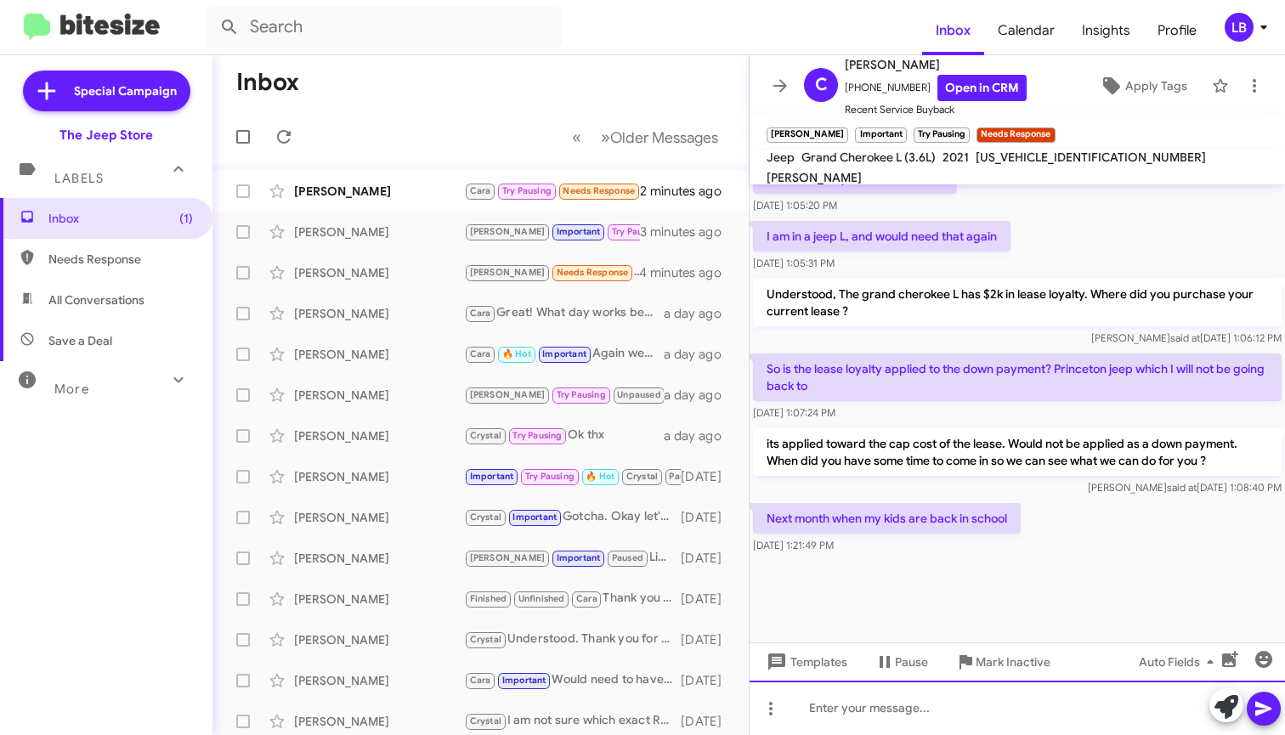
click at [976, 723] on div at bounding box center [1016, 708] width 535 height 54
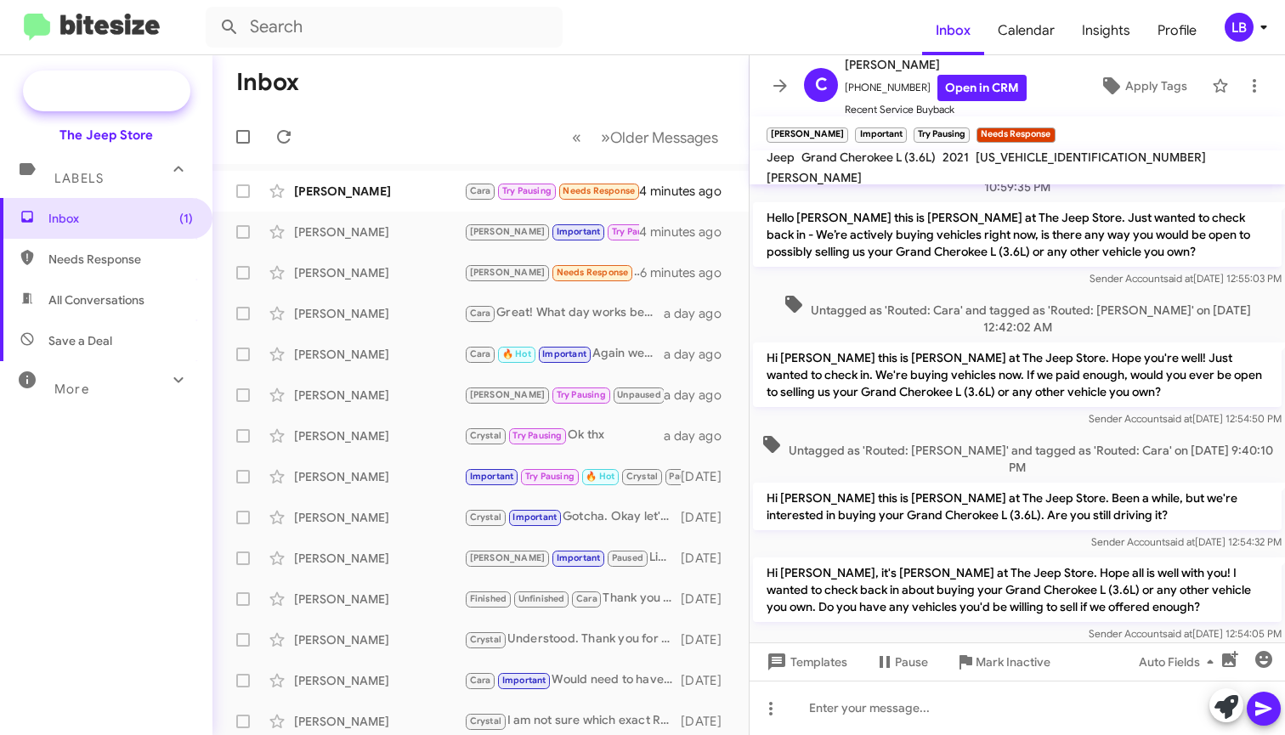
scroll to position [2341, 0]
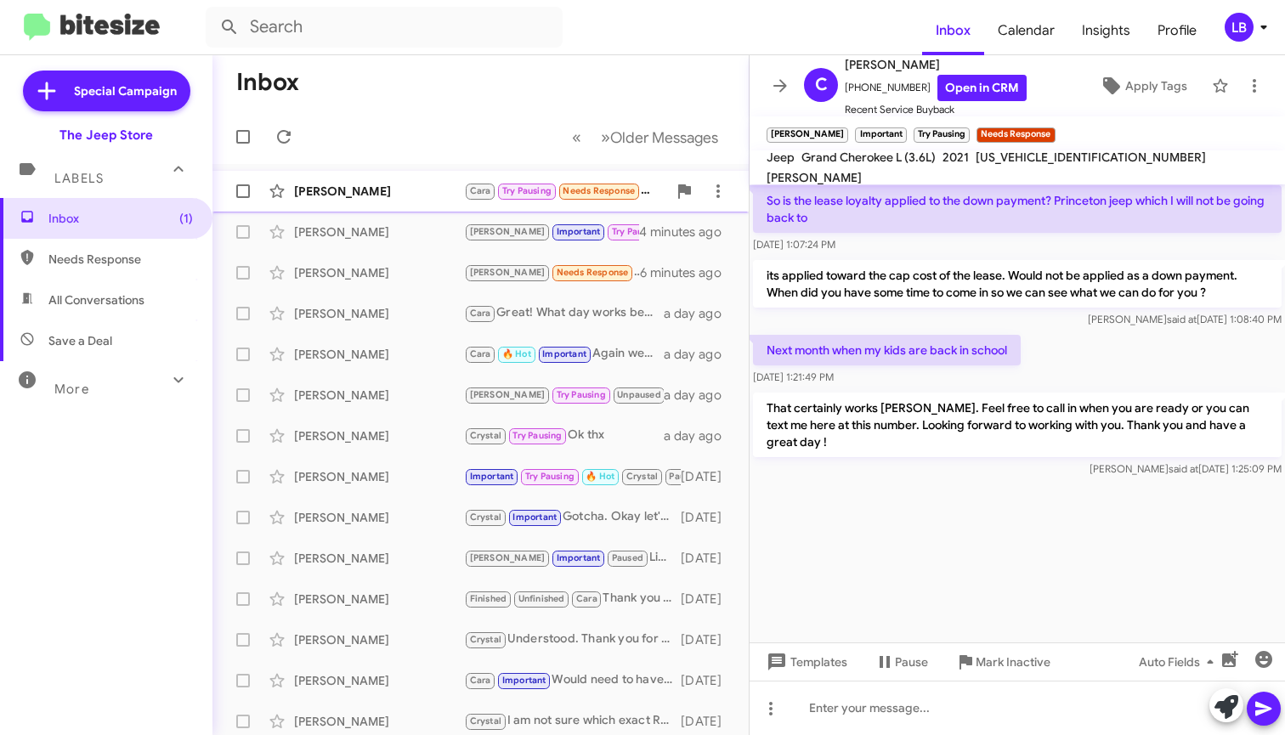
click at [347, 186] on div "[PERSON_NAME]" at bounding box center [379, 191] width 170 height 17
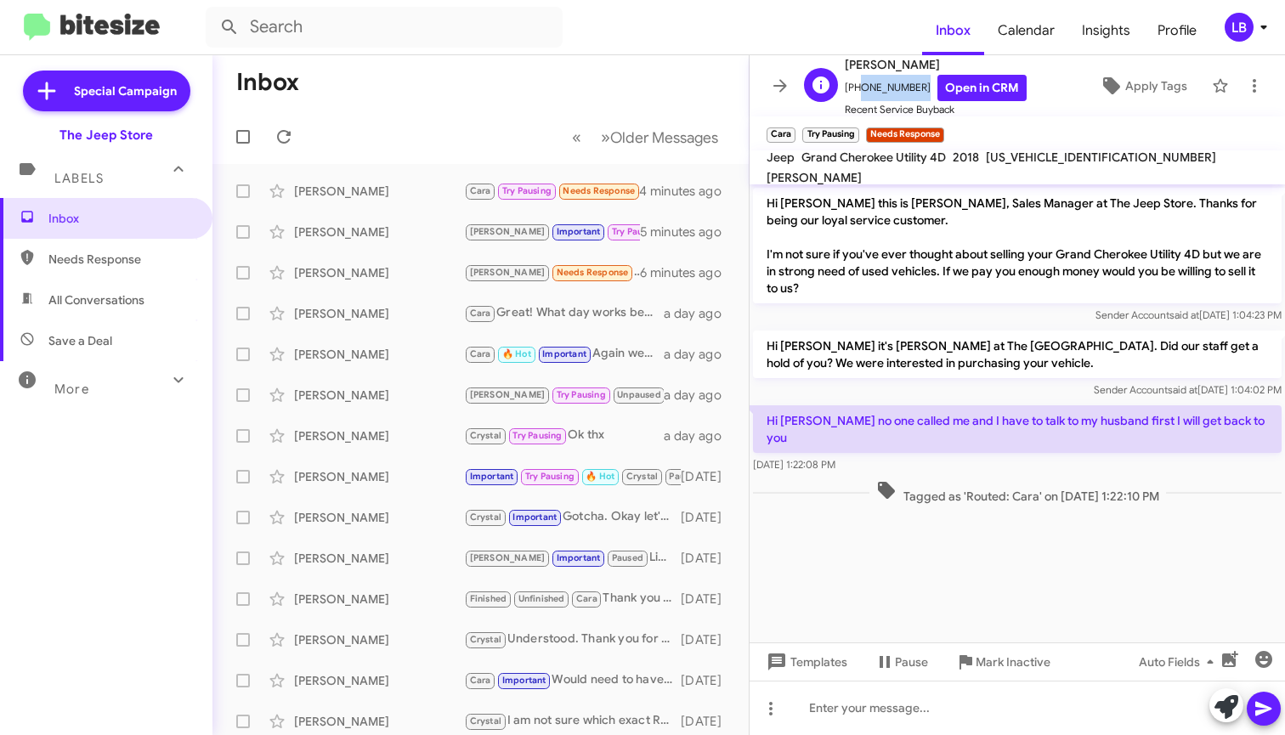
drag, startPoint x: 908, startPoint y: 88, endPoint x: 855, endPoint y: 96, distance: 54.1
click at [855, 96] on span "[PHONE_NUMBER] Open in CRM" at bounding box center [936, 88] width 182 height 26
click at [1031, 508] on div at bounding box center [1016, 516] width 535 height 17
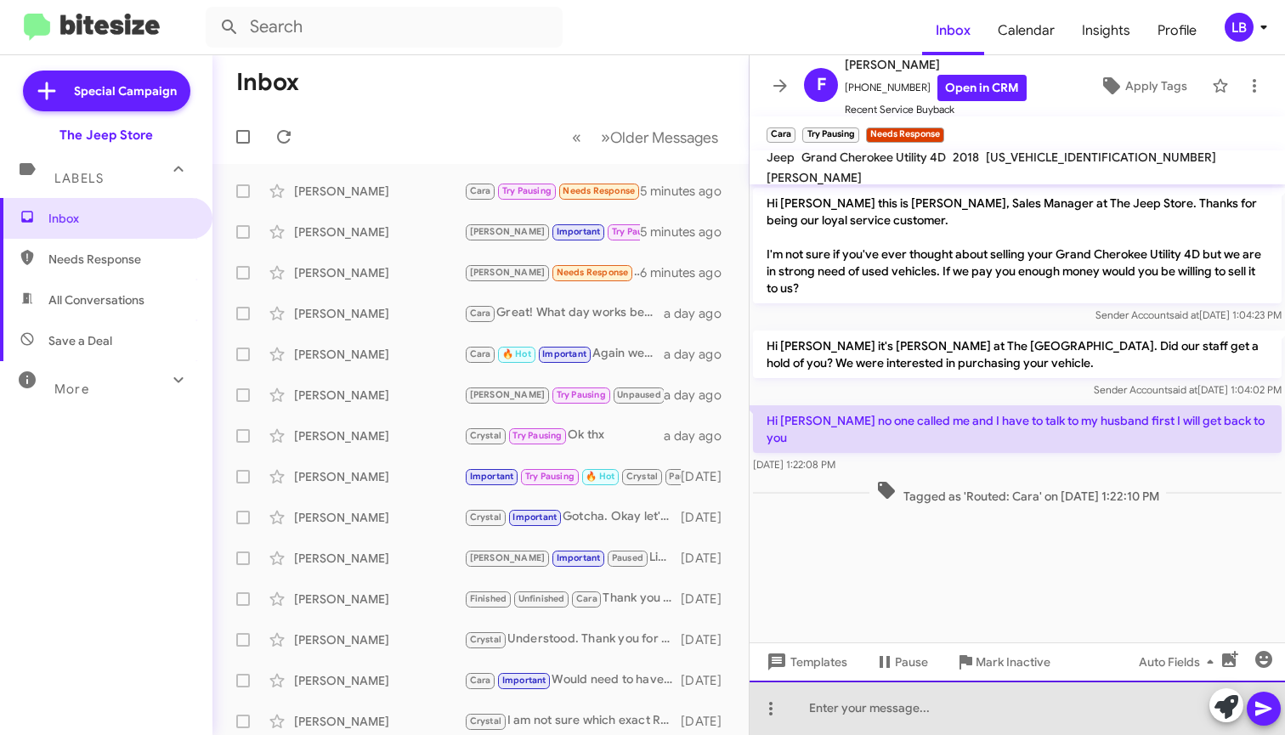
click at [1007, 717] on div at bounding box center [1016, 708] width 535 height 54
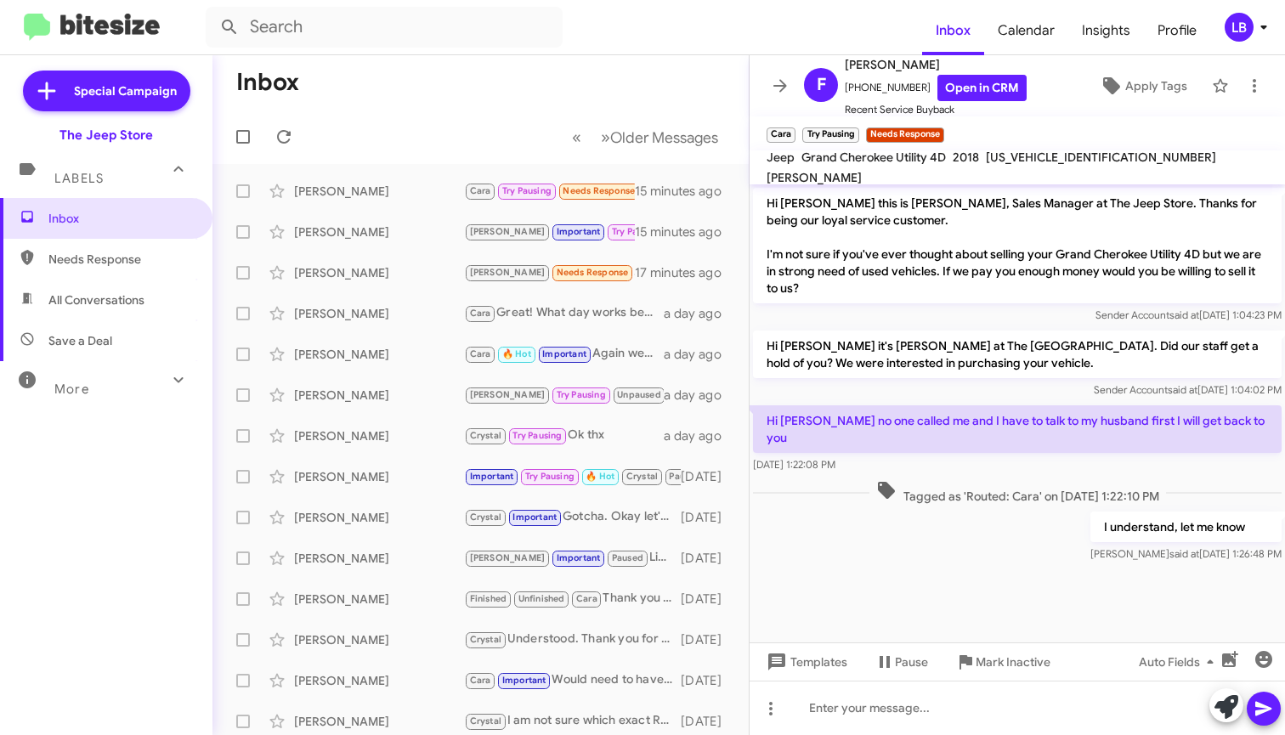
drag, startPoint x: 655, startPoint y: 82, endPoint x: 594, endPoint y: 77, distance: 61.4
click at [644, 81] on mat-toolbar-row "Inbox" at bounding box center [480, 82] width 536 height 54
click at [452, 83] on mat-toolbar-row "Inbox" at bounding box center [480, 82] width 536 height 54
click at [414, 158] on mat-toolbar-row "« Previous » Next Older Messages" at bounding box center [480, 137] width 536 height 54
click at [426, 368] on div "[PERSON_NAME] [PERSON_NAME] 🔥 Hot Important Again we would have to involve your…" at bounding box center [480, 354] width 509 height 34
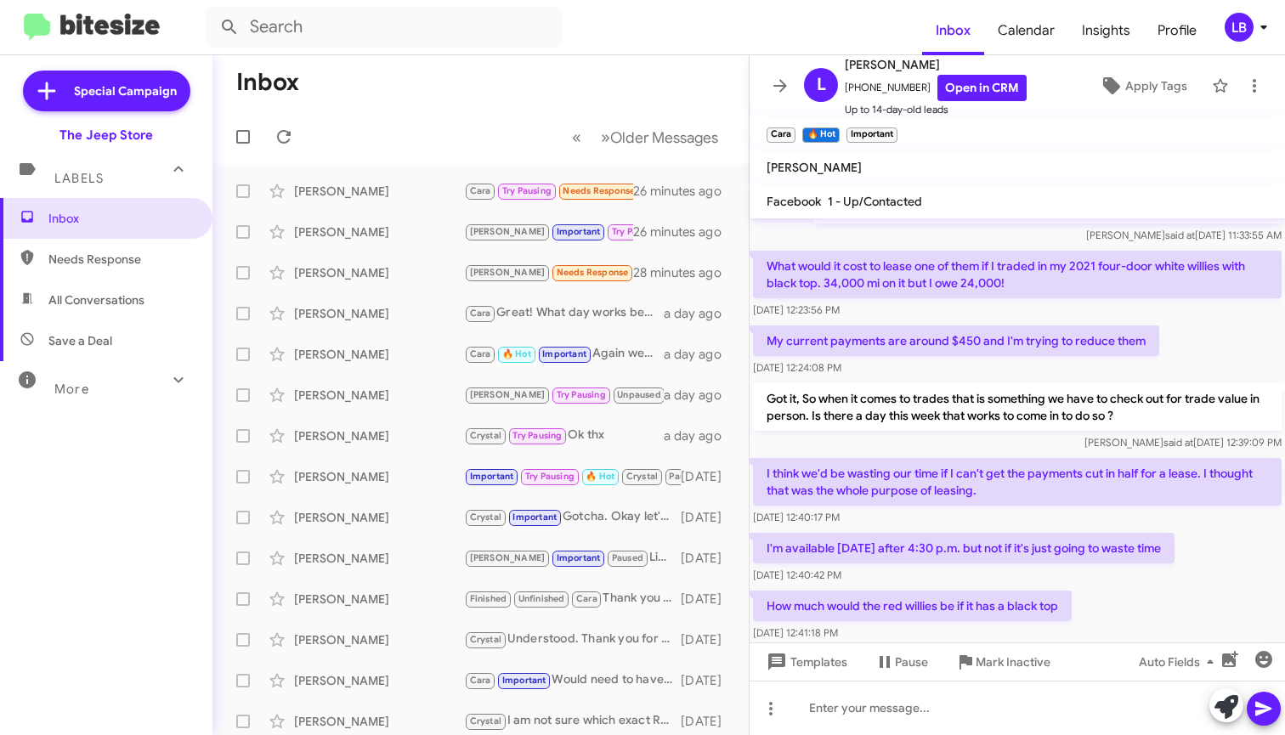
scroll to position [994, 0]
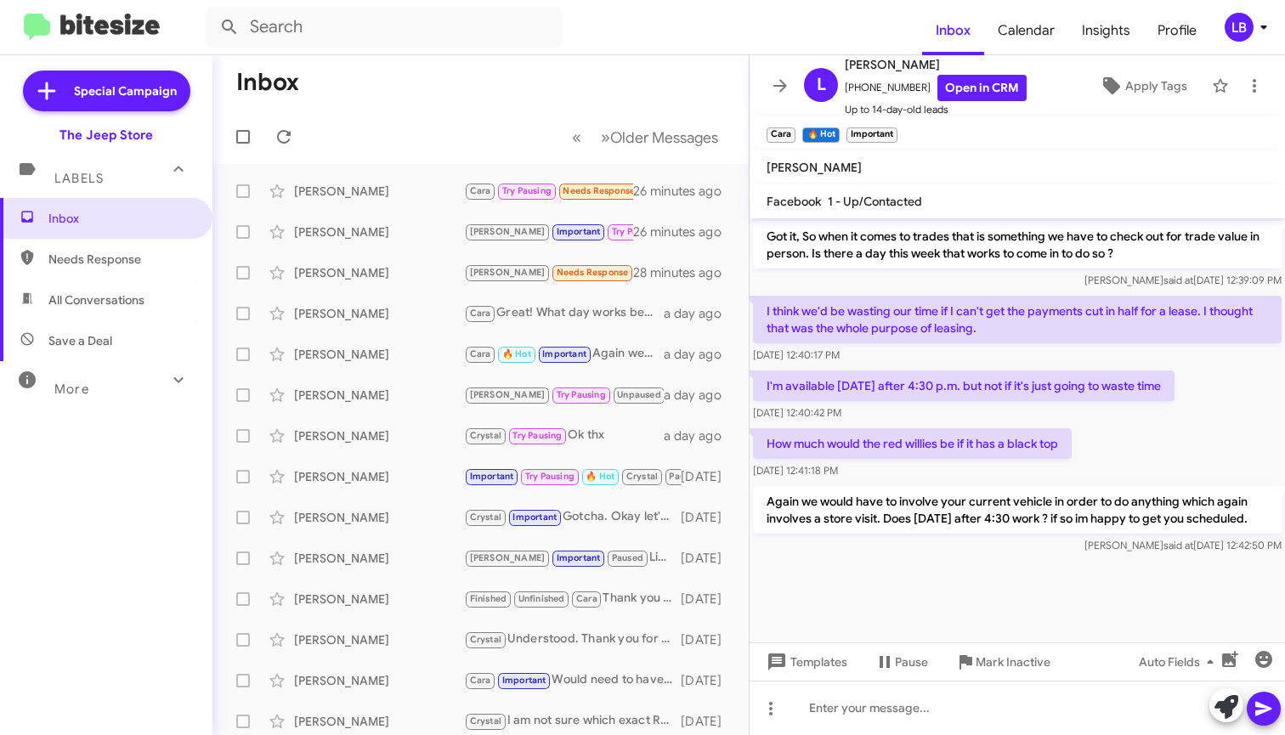
click at [1136, 411] on div "[DATE] 12:40:42 PM" at bounding box center [963, 412] width 421 height 17
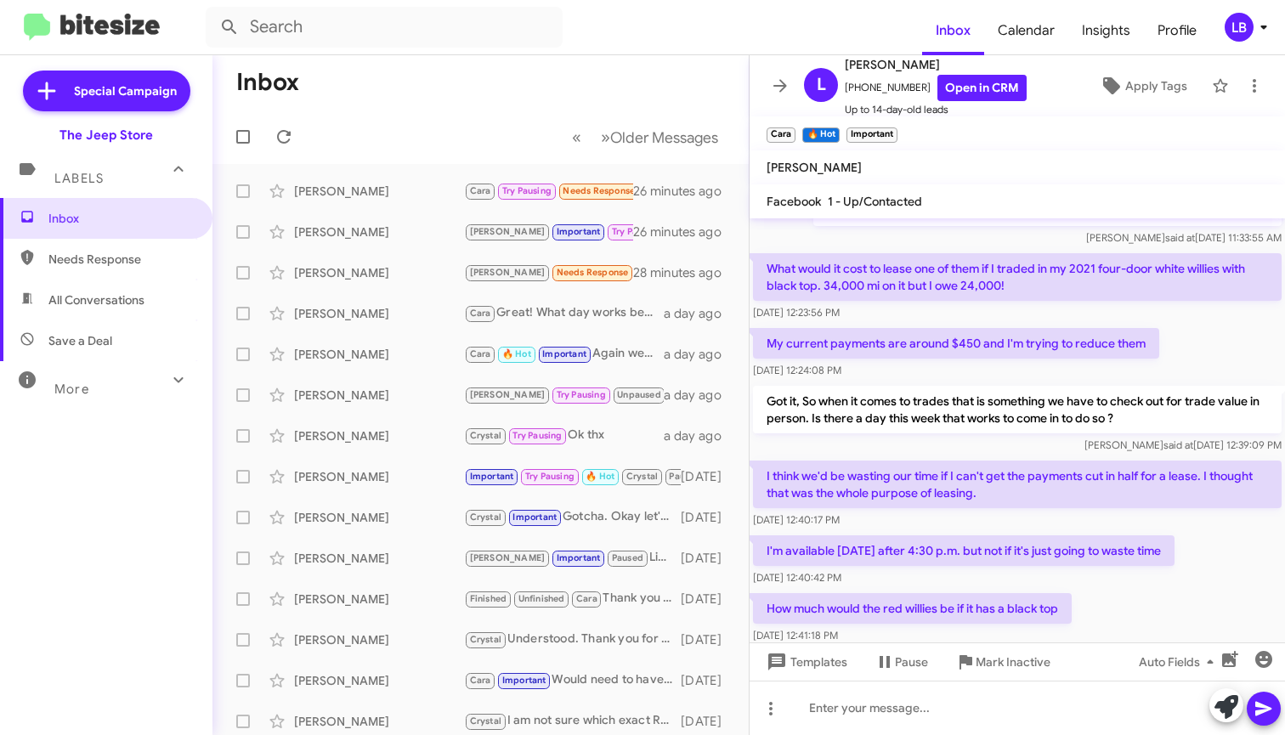
click at [466, 121] on mat-toolbar-row "« Previous » Next Older Messages" at bounding box center [480, 137] width 536 height 54
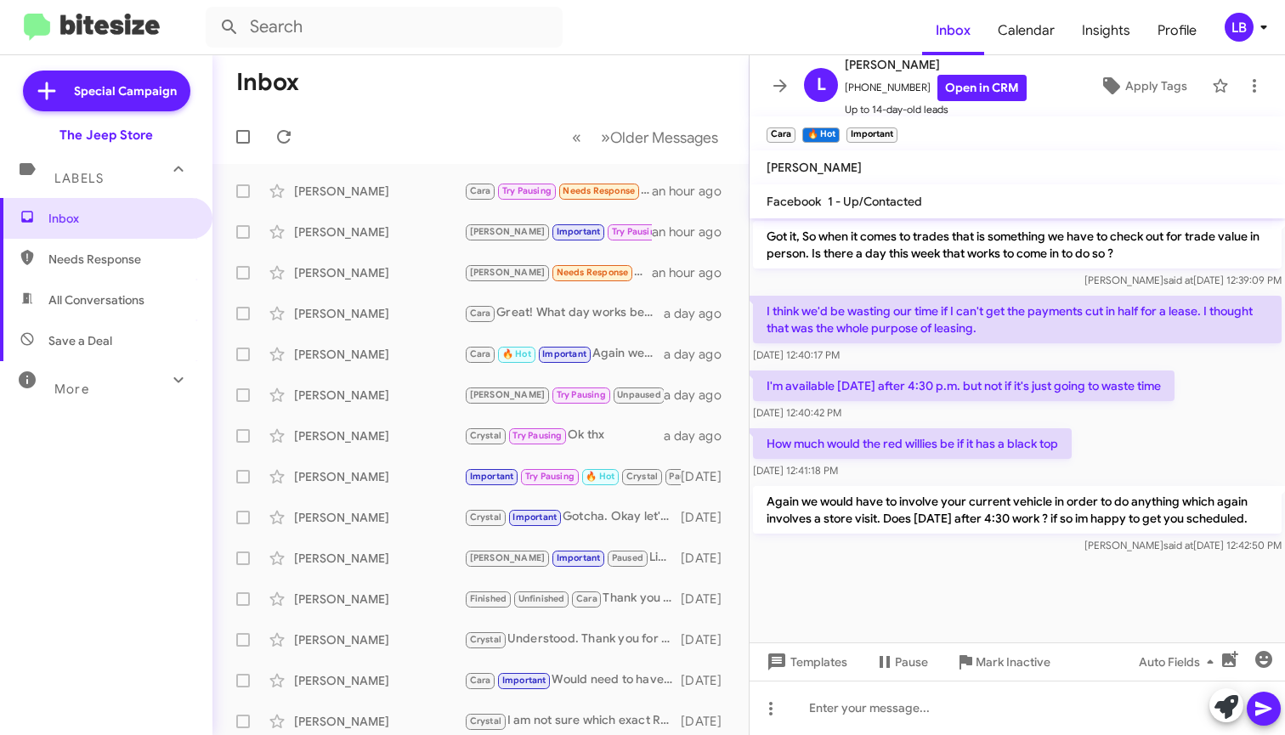
click at [1225, 403] on div "I'm available [DATE] after 4:30 p.m. but not if it's just going to waste time […" at bounding box center [1016, 396] width 535 height 58
click at [613, 87] on mat-toolbar-row "Inbox" at bounding box center [480, 82] width 536 height 54
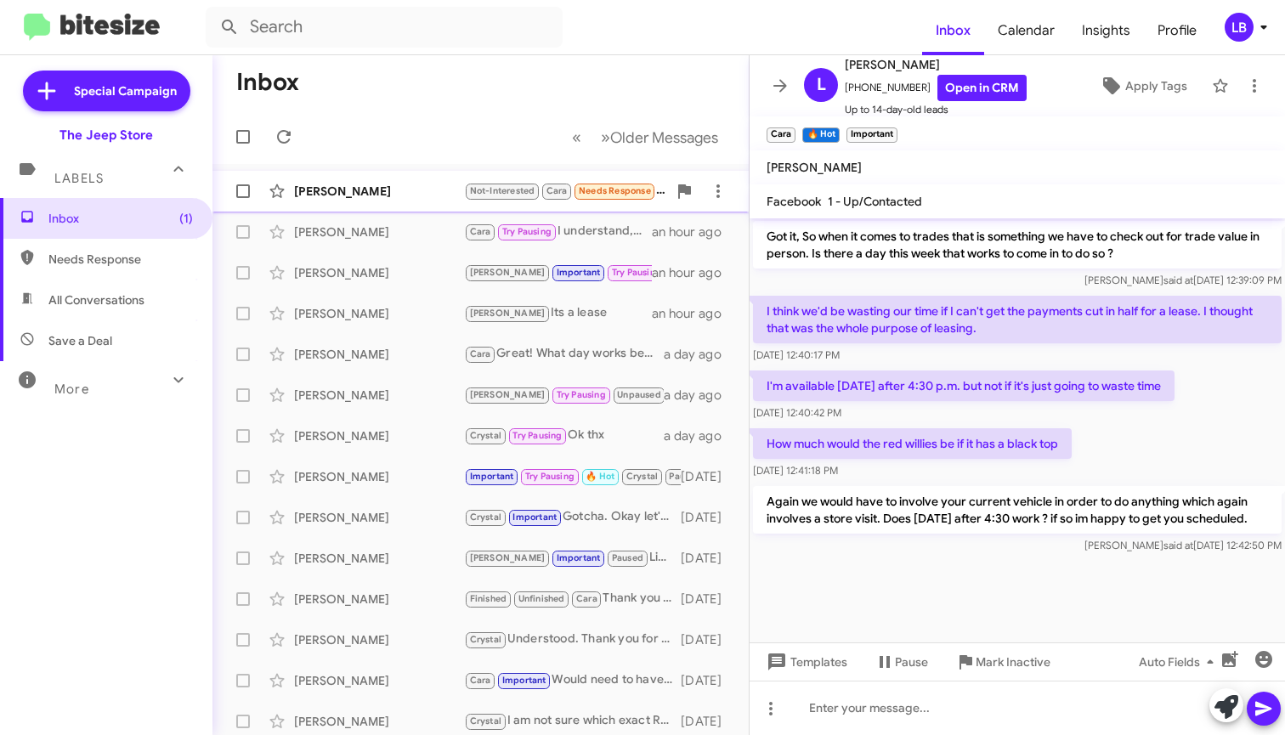
click at [370, 198] on div "[PERSON_NAME]" at bounding box center [379, 191] width 170 height 17
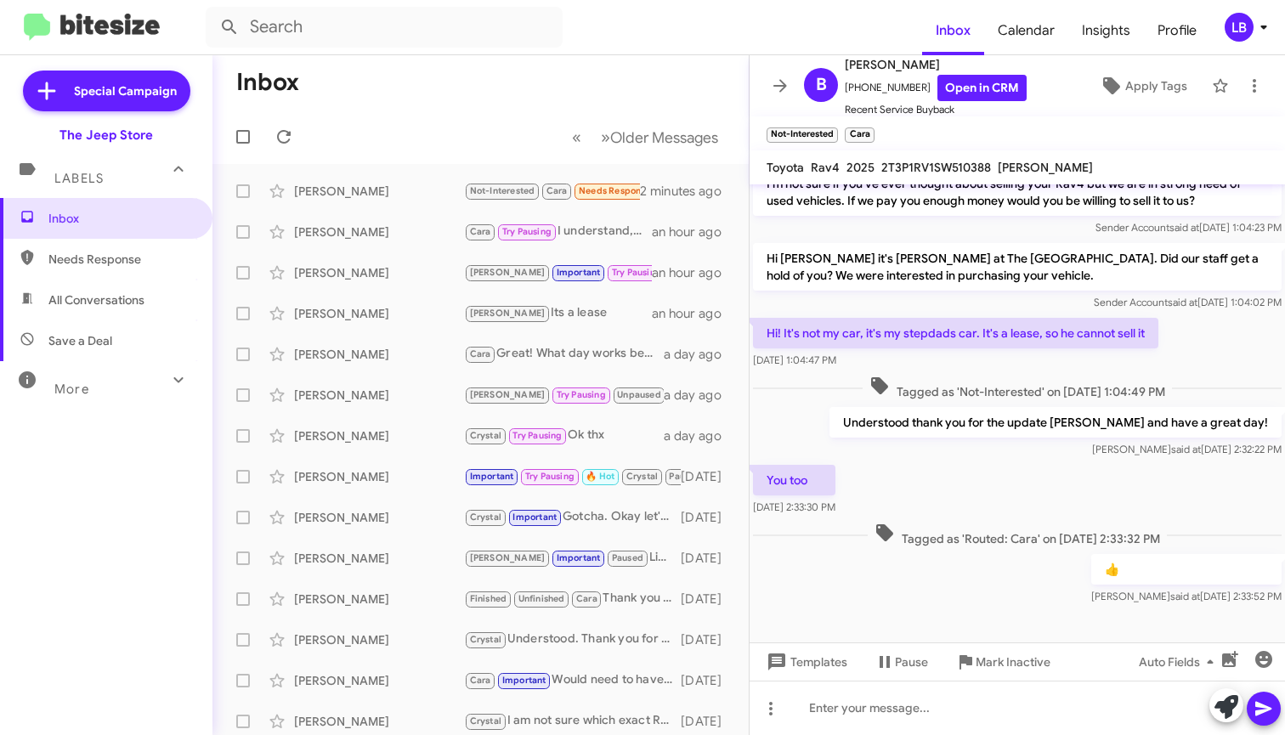
click at [495, 1] on mat-toolbar "Inbox Calendar Insights Profile LB" at bounding box center [642, 27] width 1285 height 54
click at [537, 49] on mat-toolbar "Inbox Calendar Insights Profile LB" at bounding box center [642, 27] width 1285 height 54
drag, startPoint x: 613, startPoint y: 21, endPoint x: 603, endPoint y: 21, distance: 10.2
click at [614, 21] on form at bounding box center [564, 27] width 716 height 41
